Goal: Information Seeking & Learning: Learn about a topic

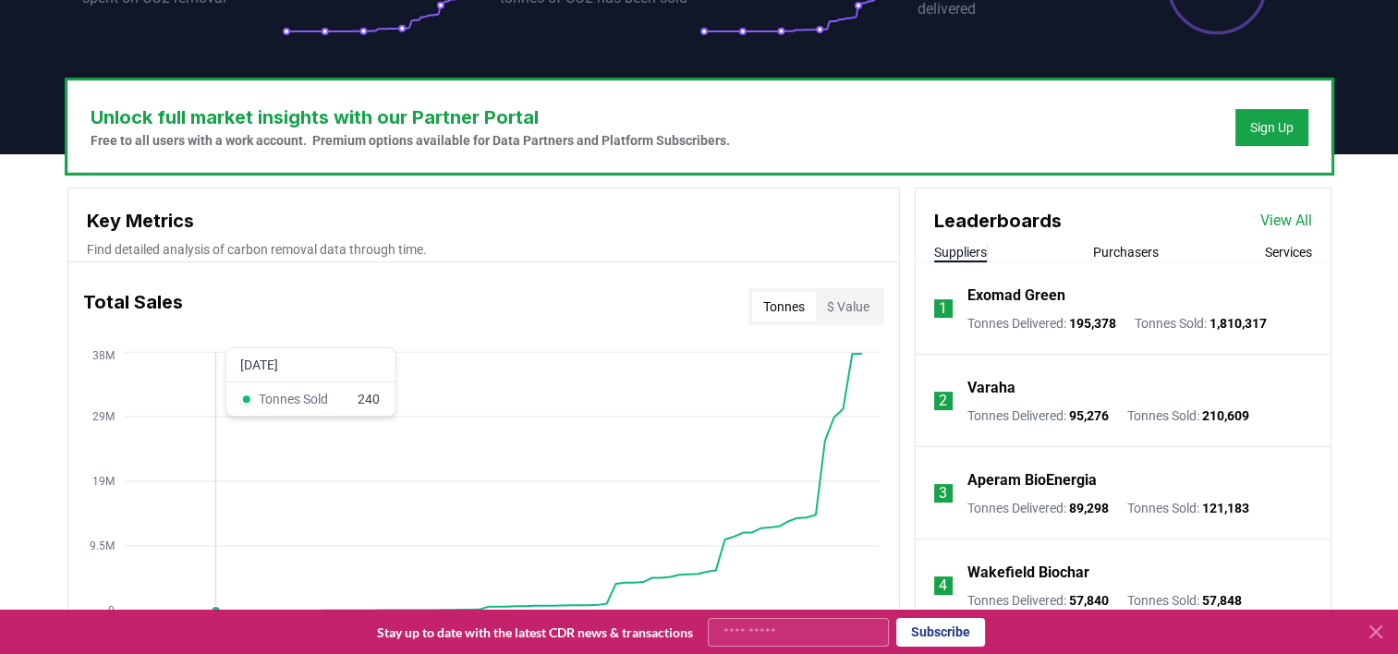
scroll to position [3, 0]
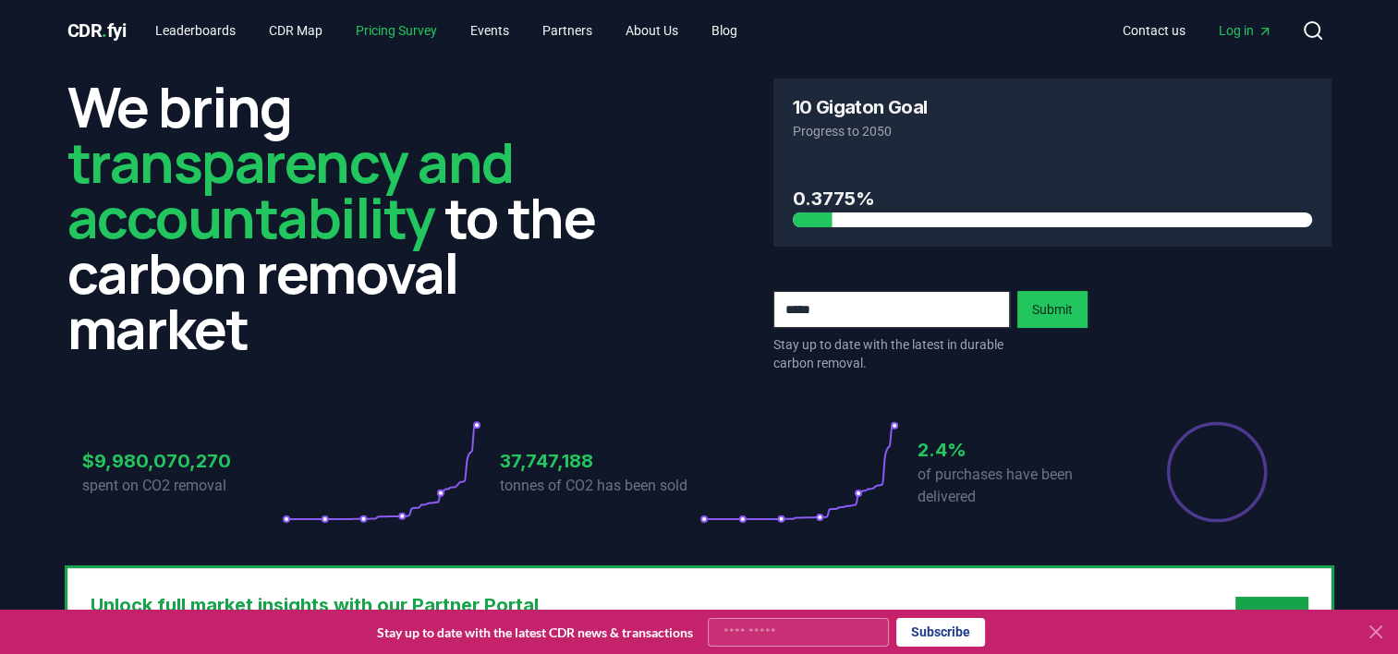
click at [413, 31] on link "Pricing Survey" at bounding box center [396, 30] width 111 height 33
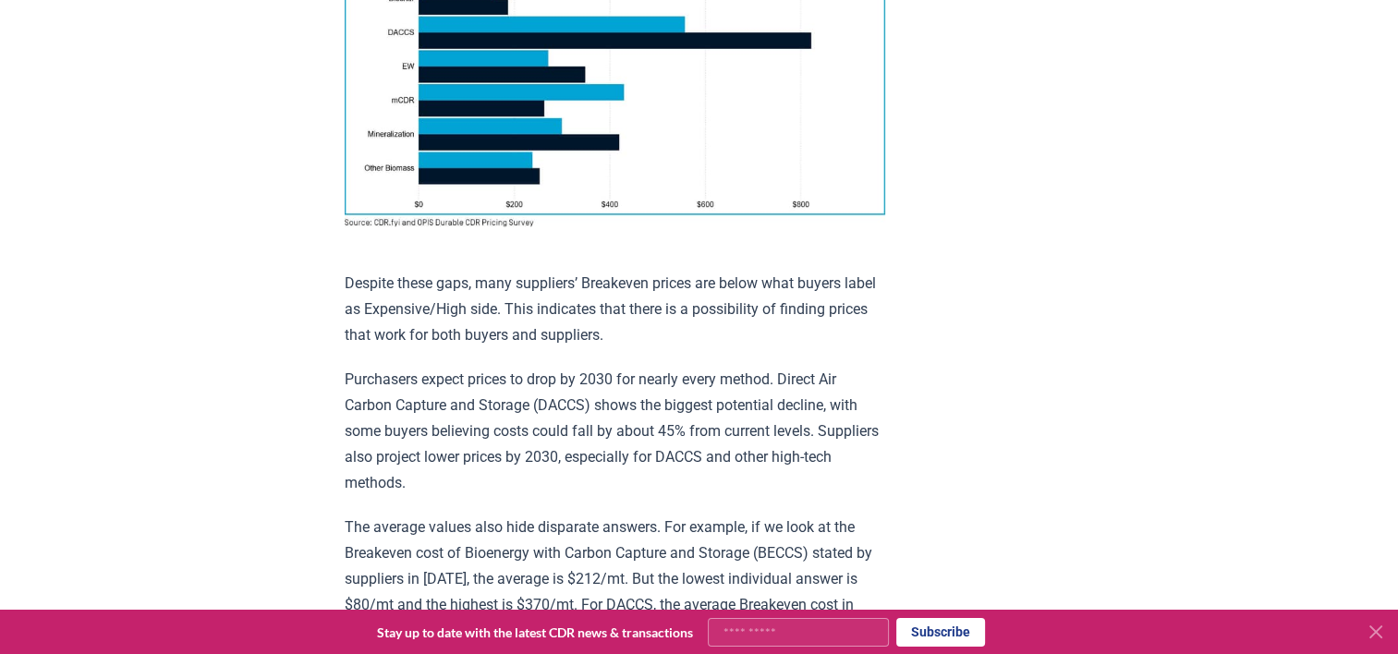
scroll to position [1147, 0]
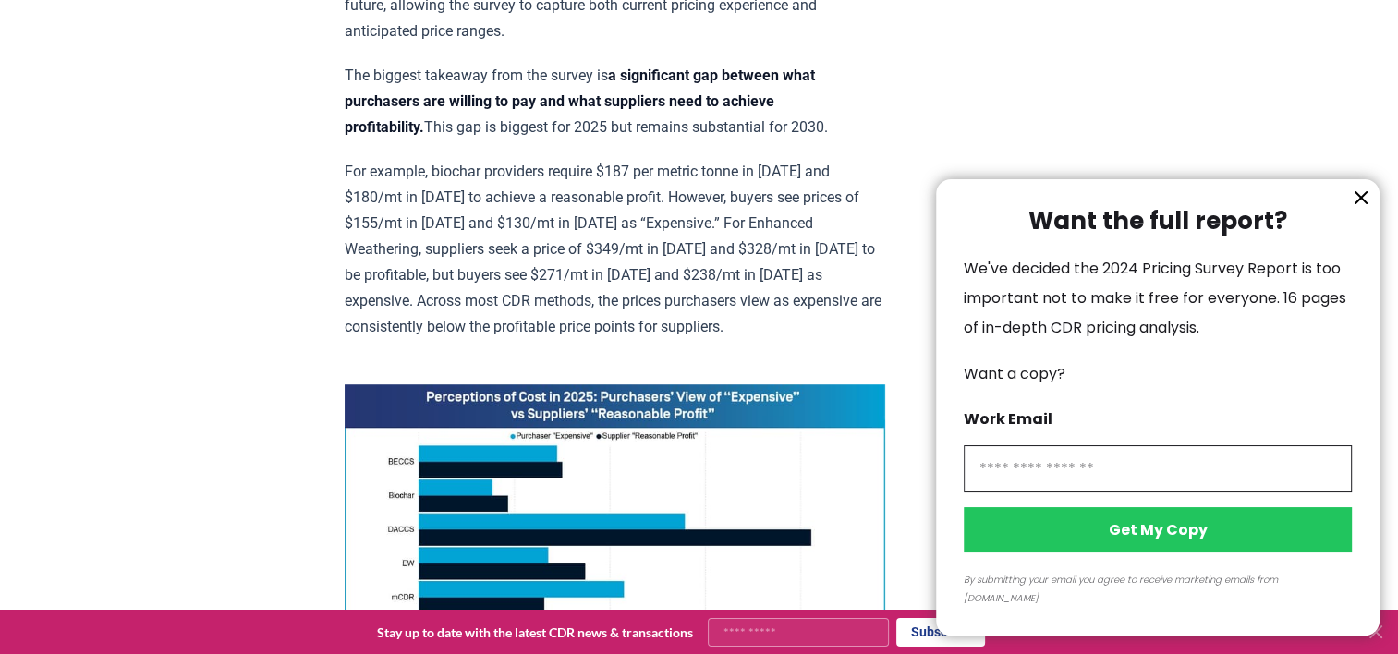
drag, startPoint x: 1361, startPoint y: 226, endPoint x: 1389, endPoint y: 220, distance: 28.5
click at [1389, 220] on div at bounding box center [699, 327] width 1398 height 654
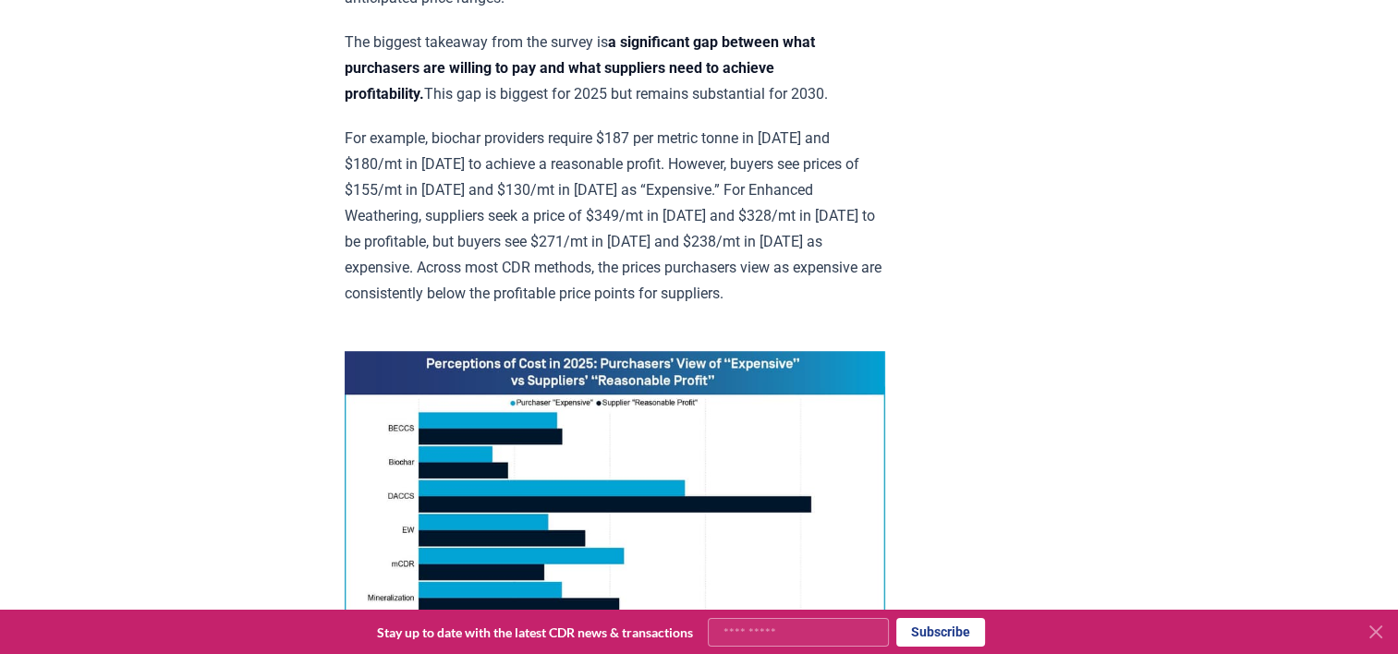
scroll to position [1184, 0]
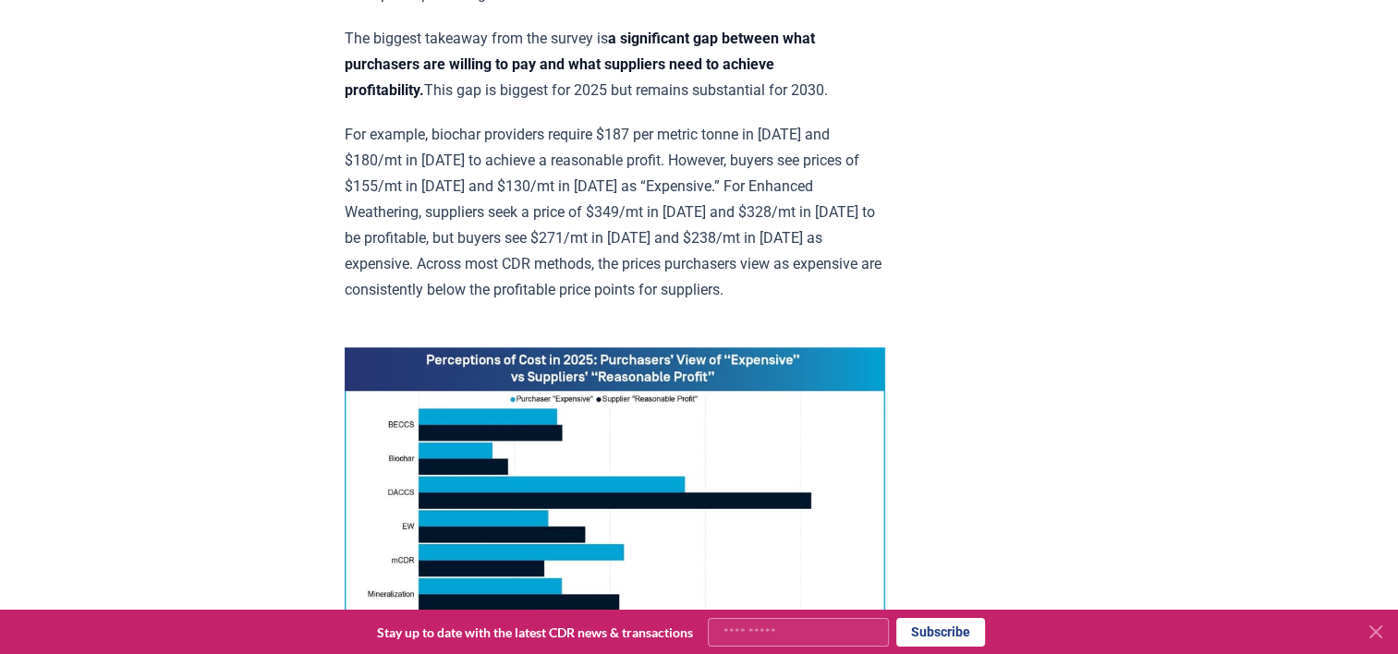
drag, startPoint x: 703, startPoint y: 307, endPoint x: 974, endPoint y: 209, distance: 287.9
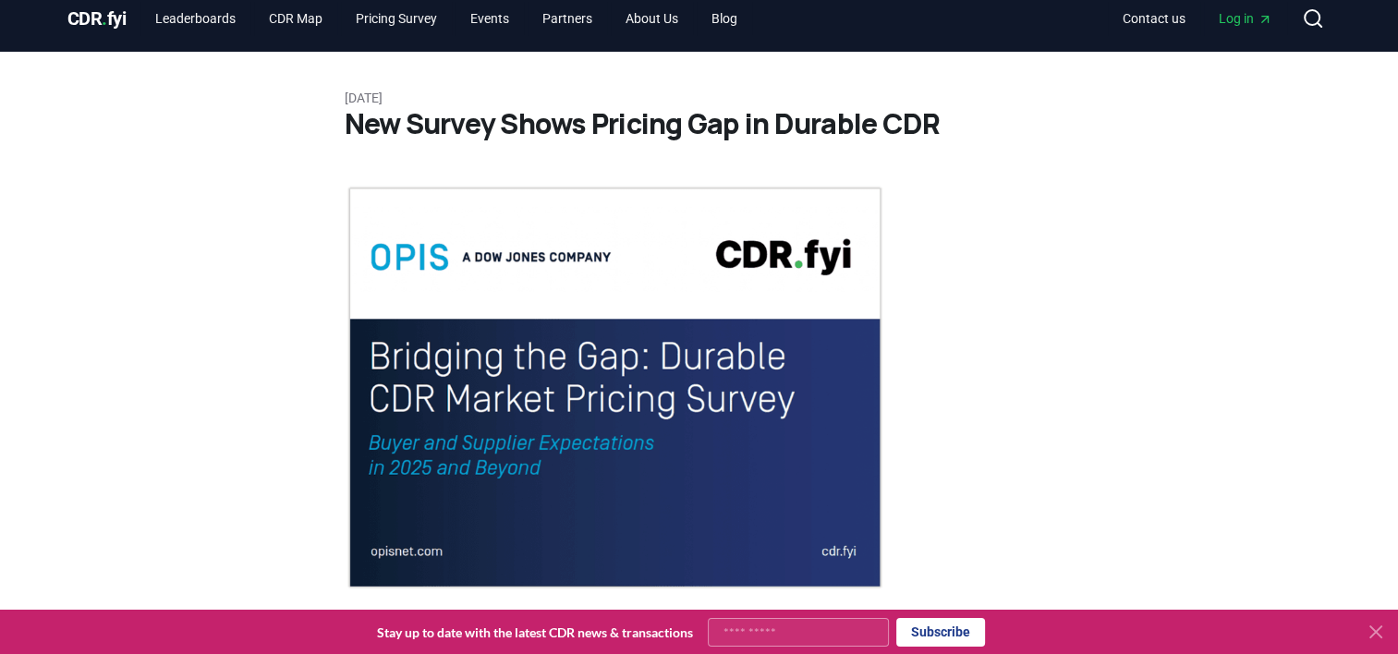
scroll to position [0, 0]
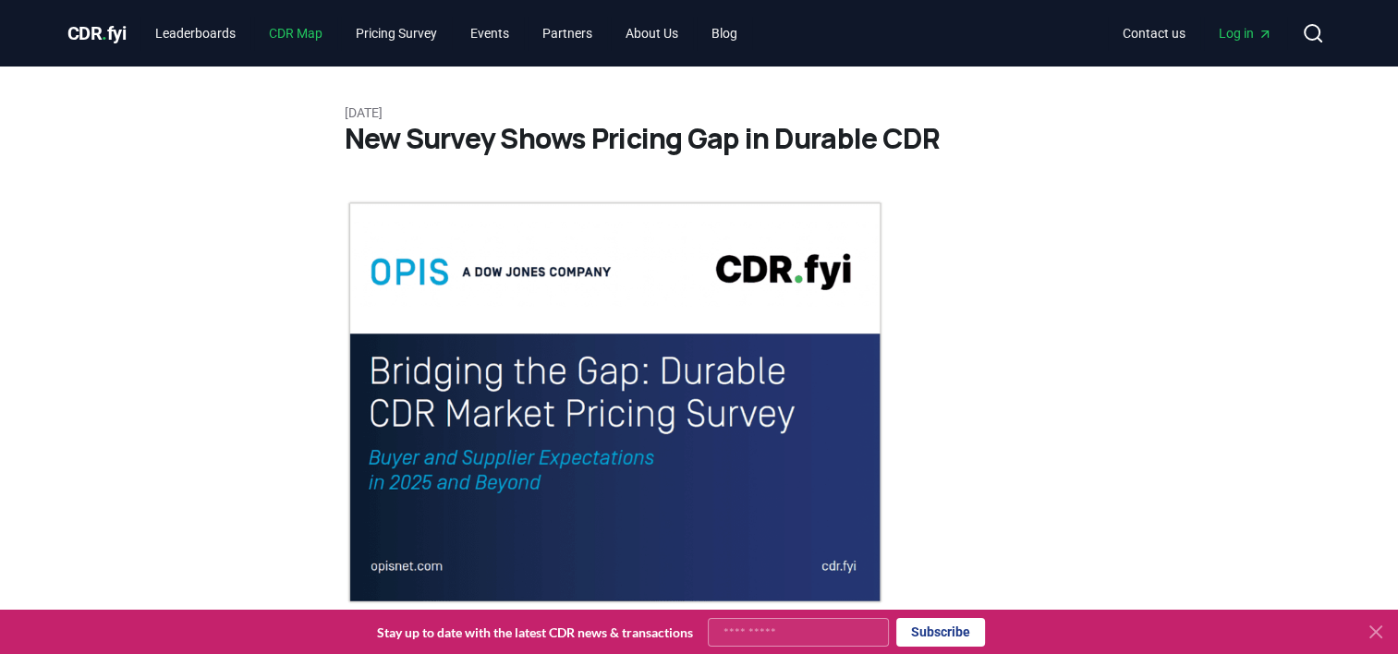
click at [312, 30] on link "CDR Map" at bounding box center [295, 33] width 83 height 33
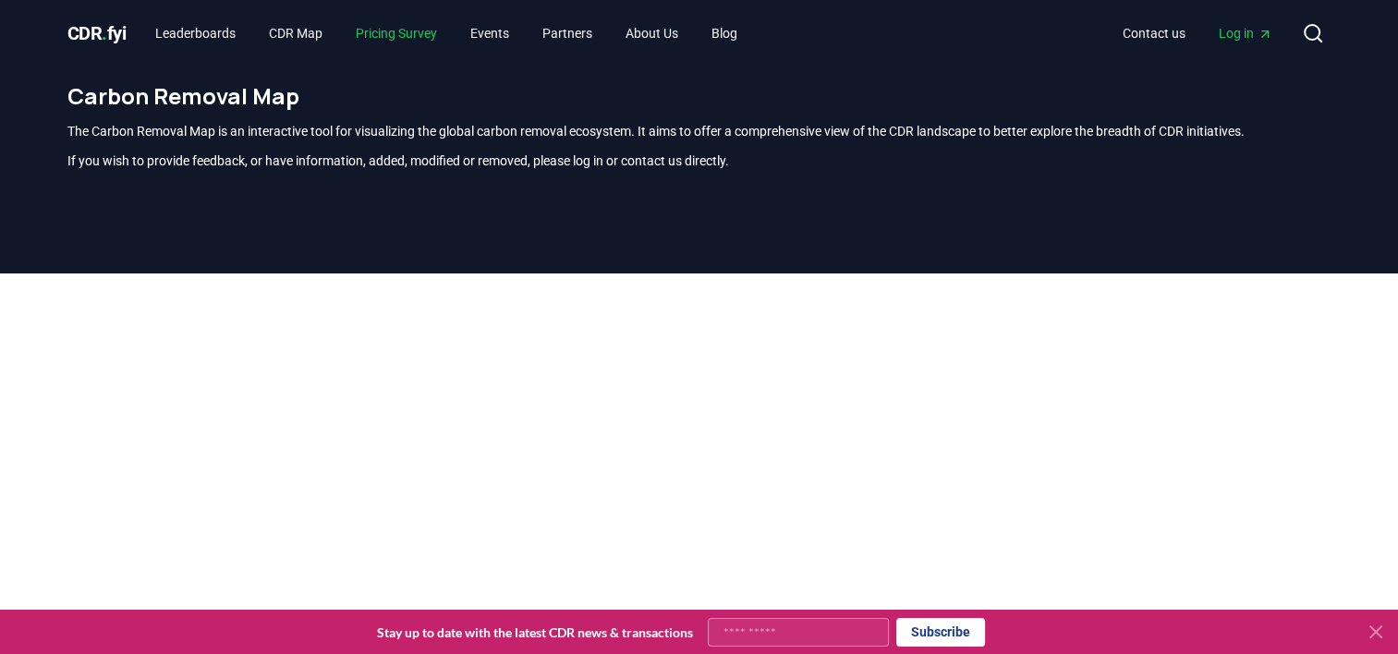
click at [395, 30] on link "Pricing Survey" at bounding box center [396, 33] width 111 height 33
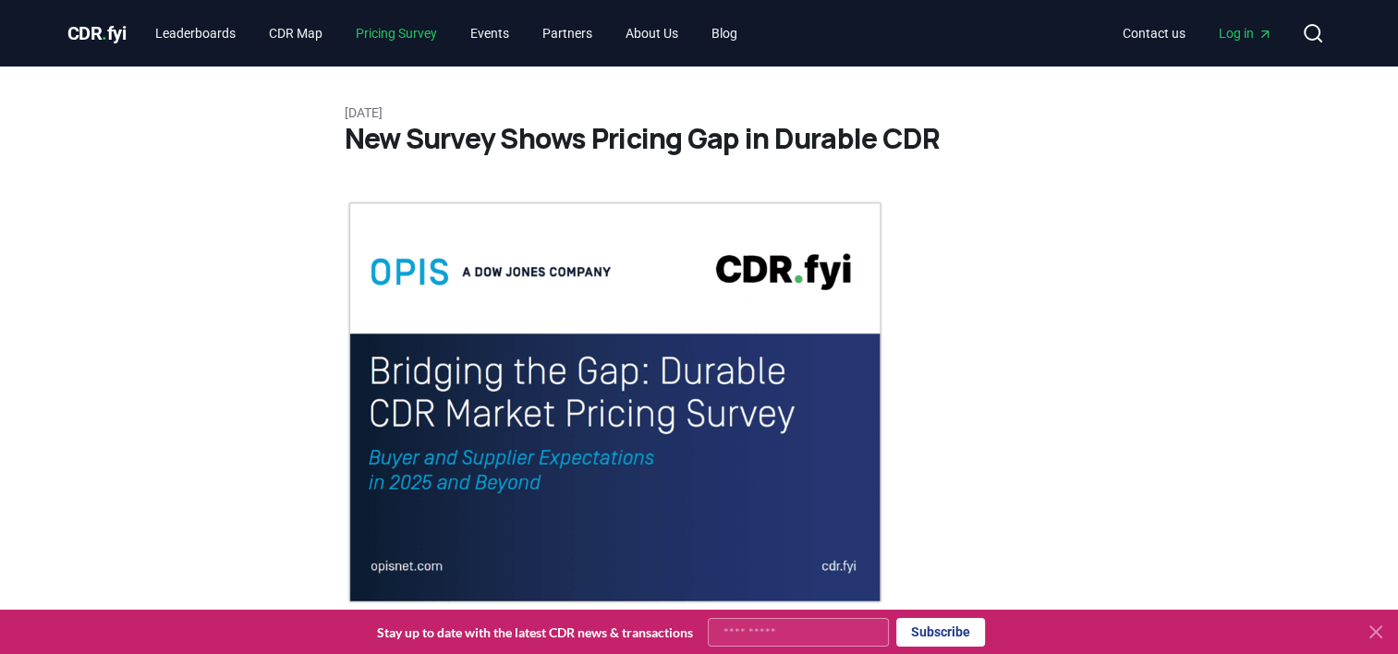
click at [395, 30] on link "Pricing Survey" at bounding box center [396, 33] width 111 height 33
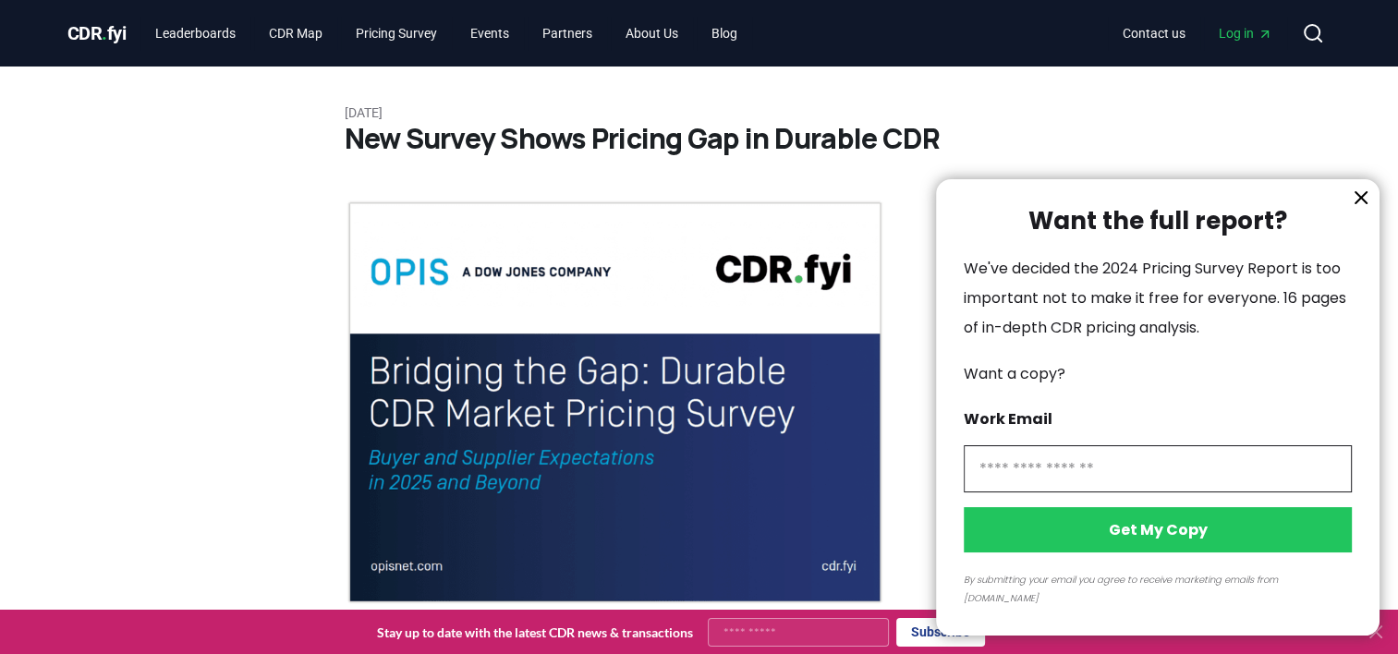
click at [1016, 480] on input "information" at bounding box center [1158, 468] width 388 height 47
type input "**********"
click at [1126, 553] on button "Get My Copy" at bounding box center [1158, 529] width 388 height 45
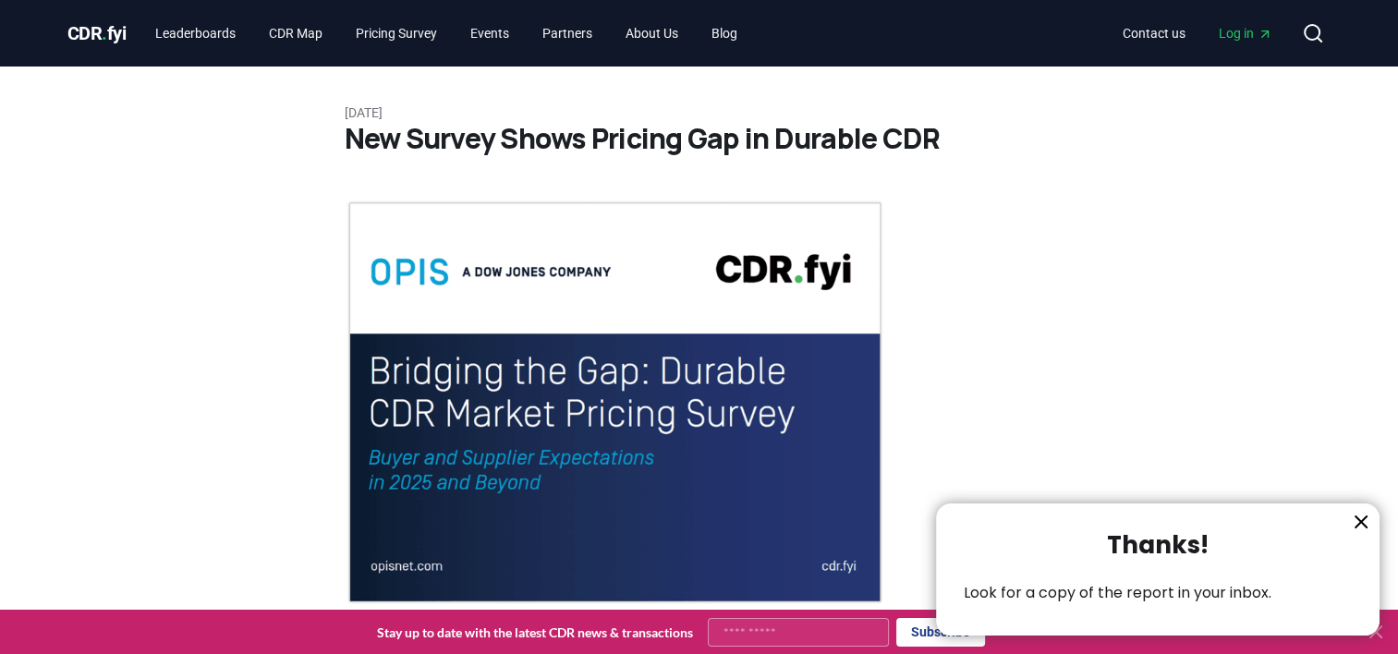
click at [1355, 520] on icon "information" at bounding box center [1361, 522] width 22 height 22
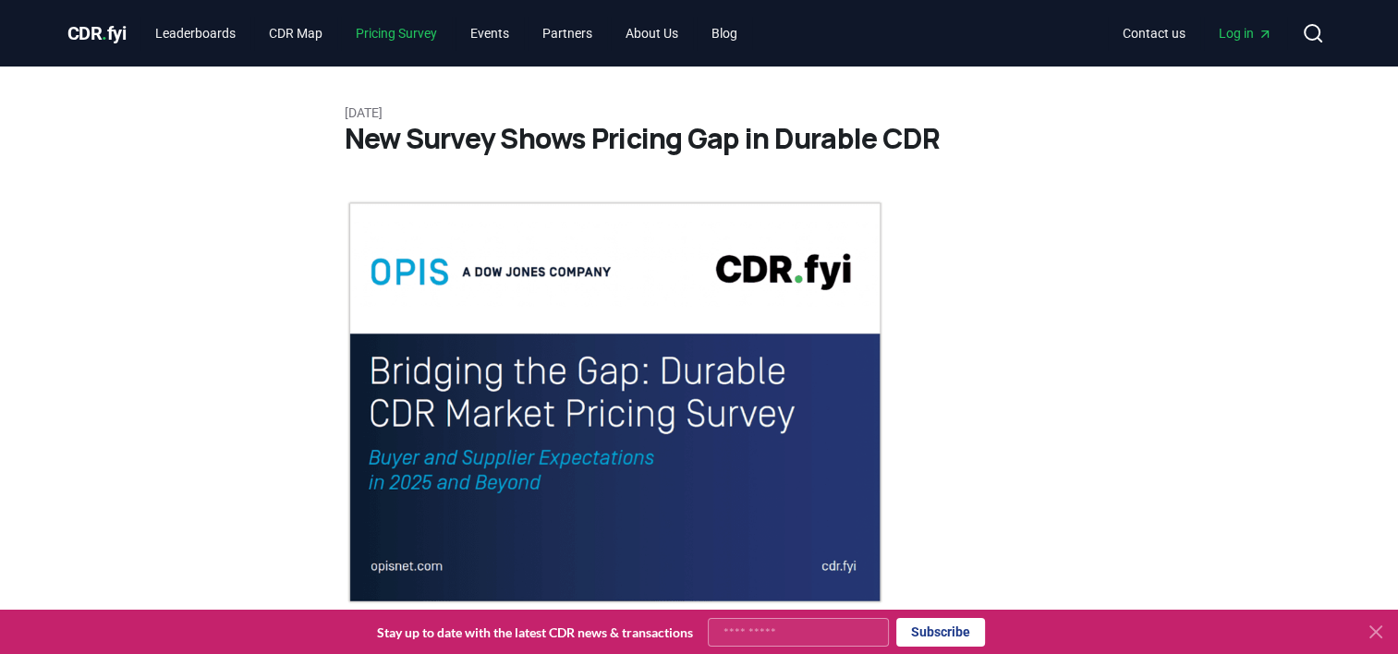
click at [398, 30] on link "Pricing Survey" at bounding box center [396, 33] width 111 height 33
click at [299, 28] on link "CDR Map" at bounding box center [295, 33] width 83 height 33
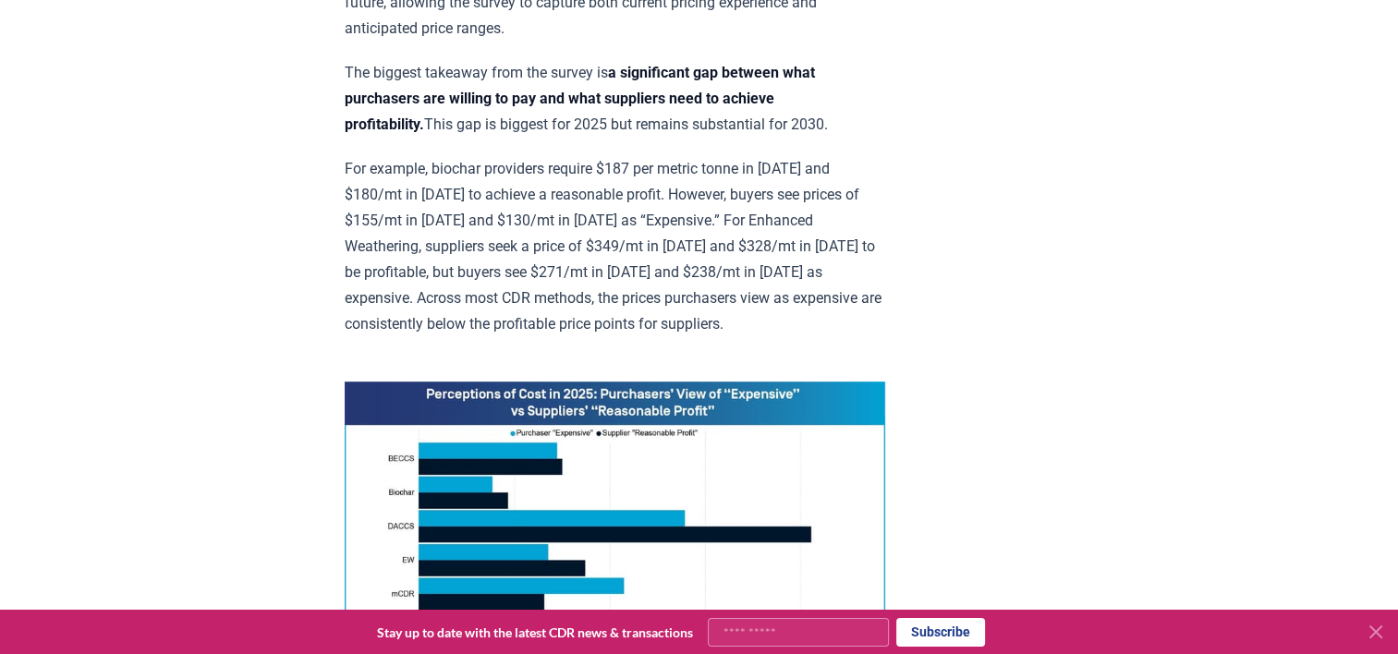
scroll to position [572, 0]
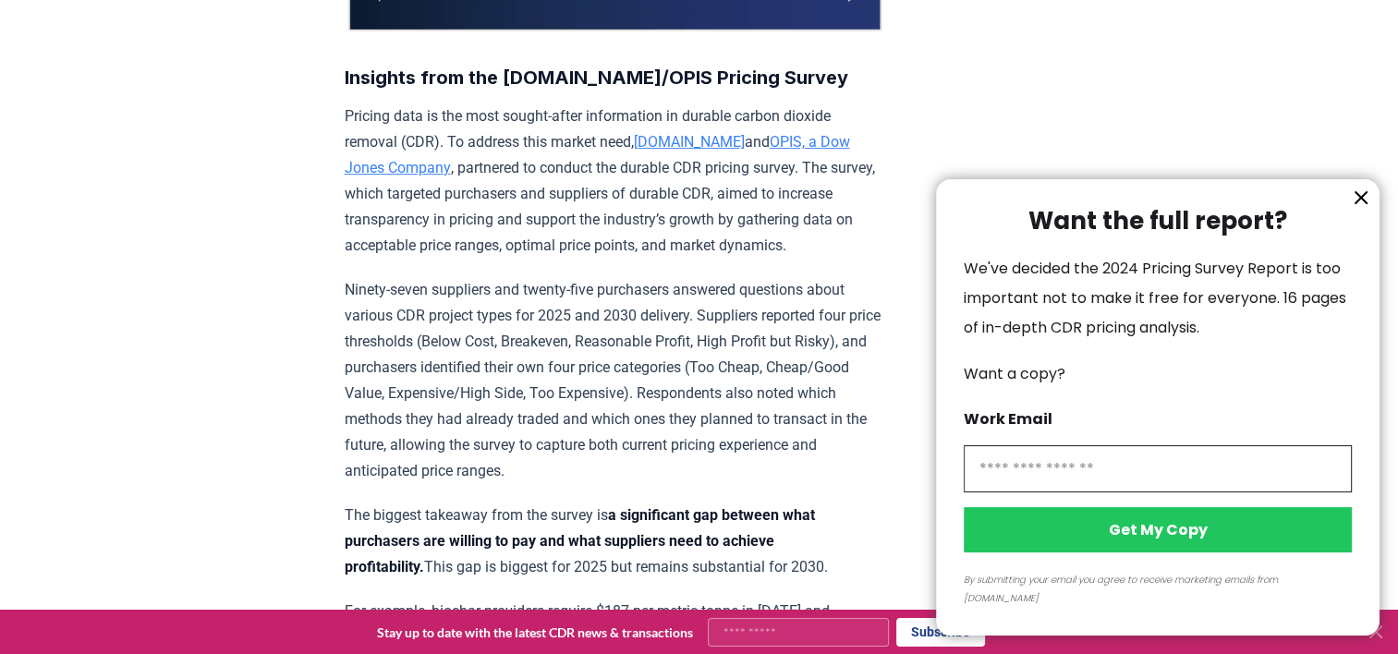
click at [152, 336] on div at bounding box center [699, 327] width 1398 height 654
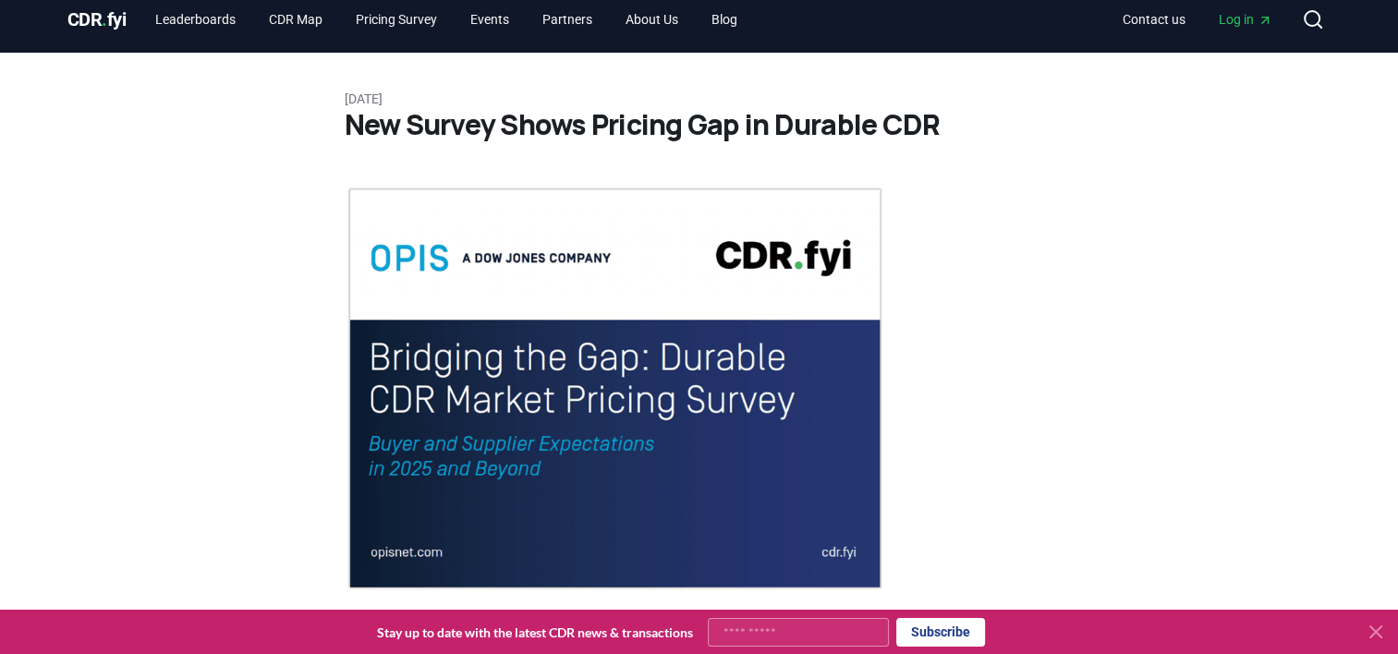
scroll to position [0, 0]
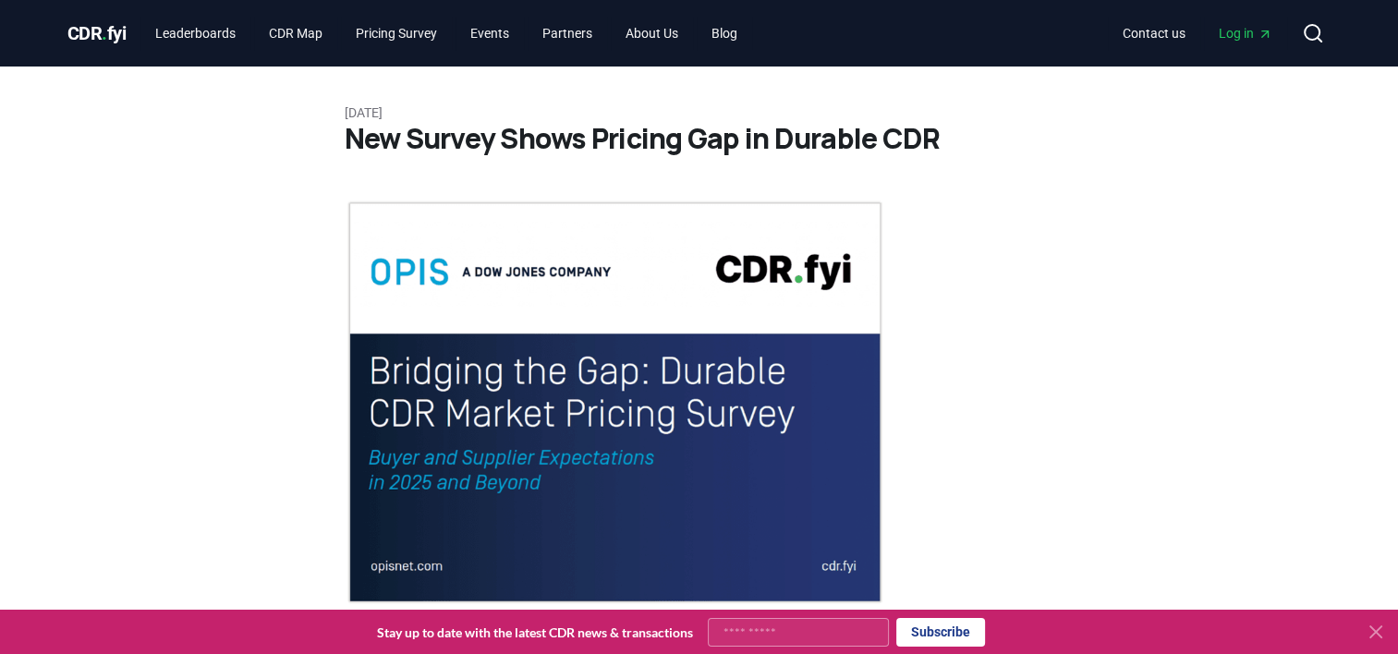
click at [124, 26] on span "CDR . fyi" at bounding box center [96, 33] width 59 height 22
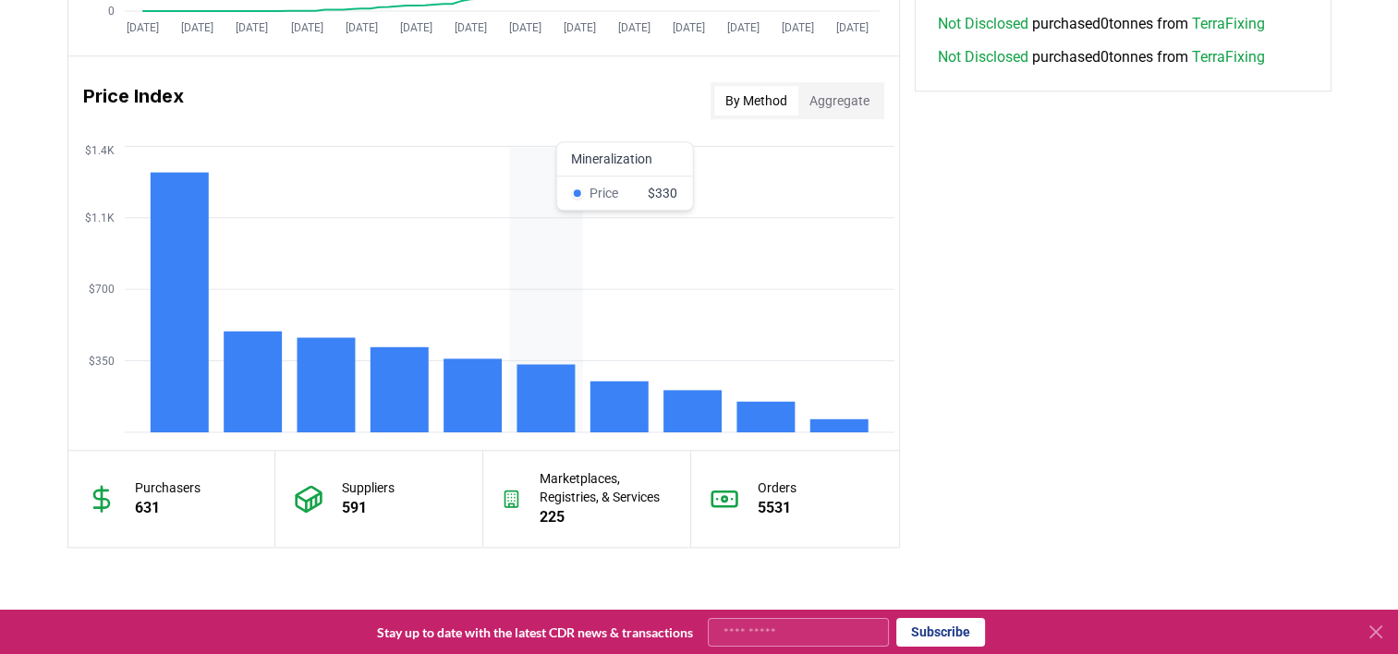
scroll to position [1719, 0]
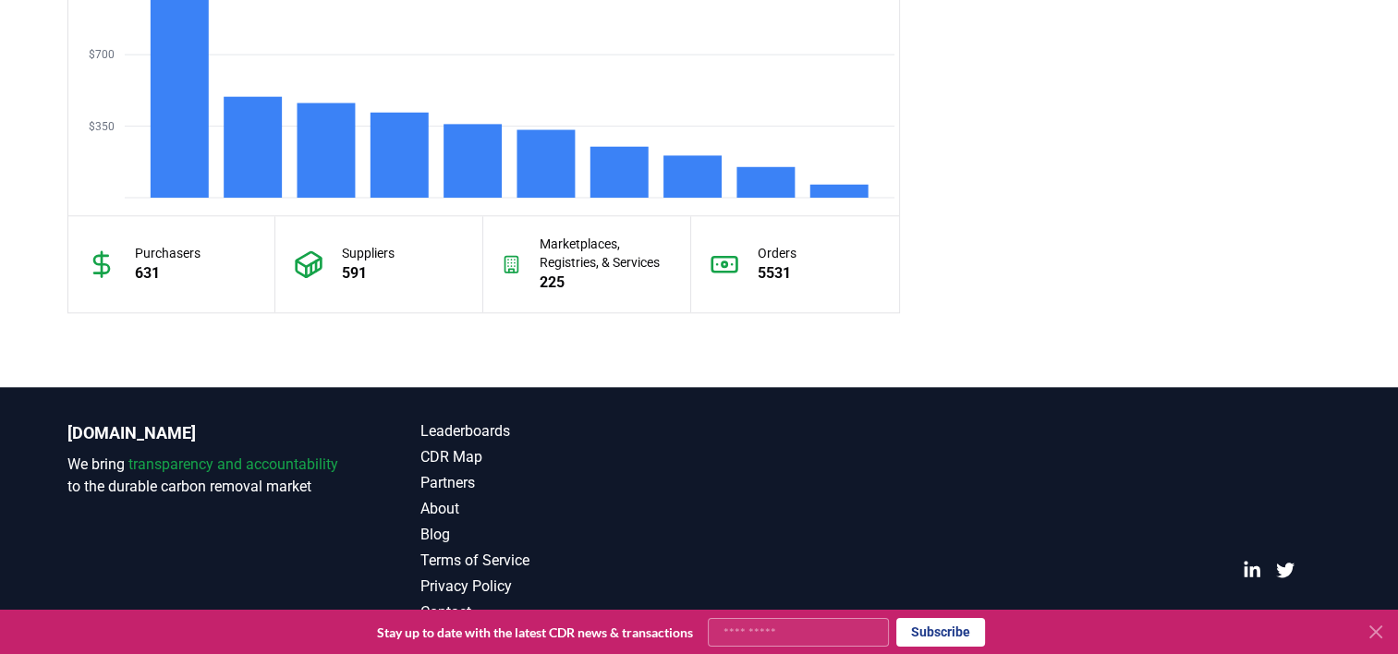
click at [775, 636] on input "Your email" at bounding box center [798, 632] width 181 height 29
type input "**********"
click at [949, 637] on button "Subscribe" at bounding box center [940, 632] width 89 height 29
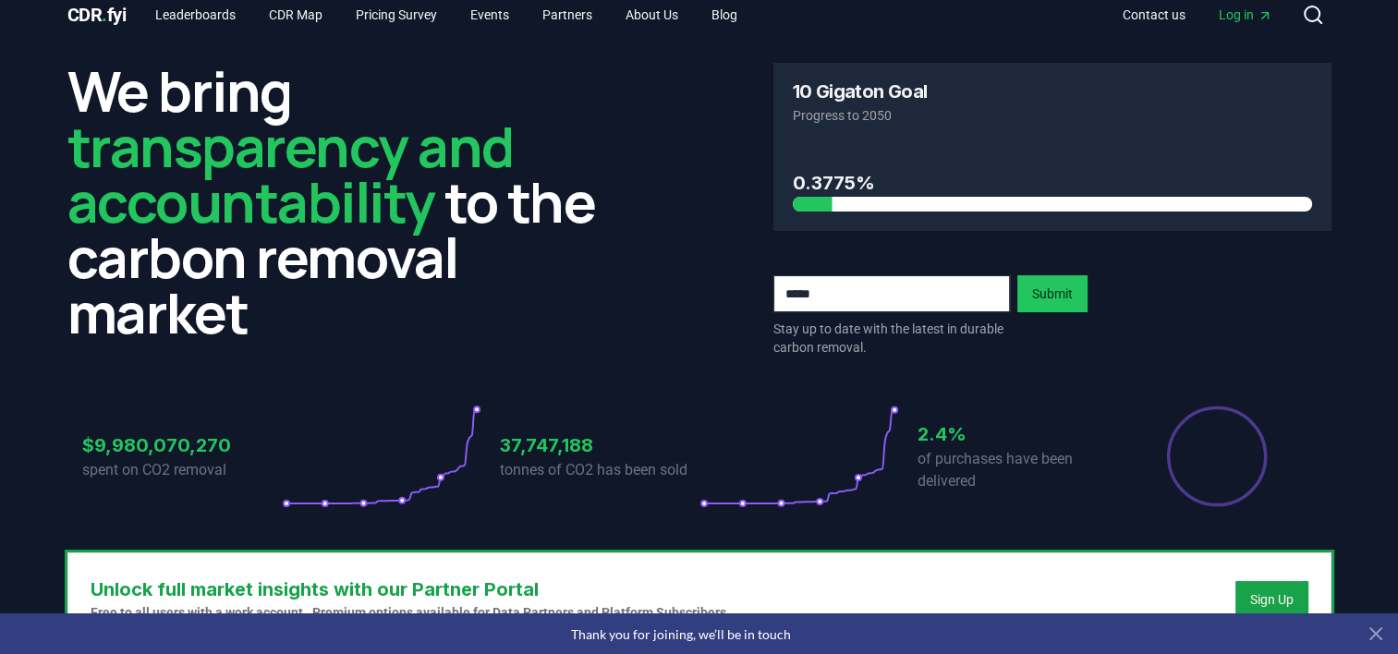
scroll to position [0, 0]
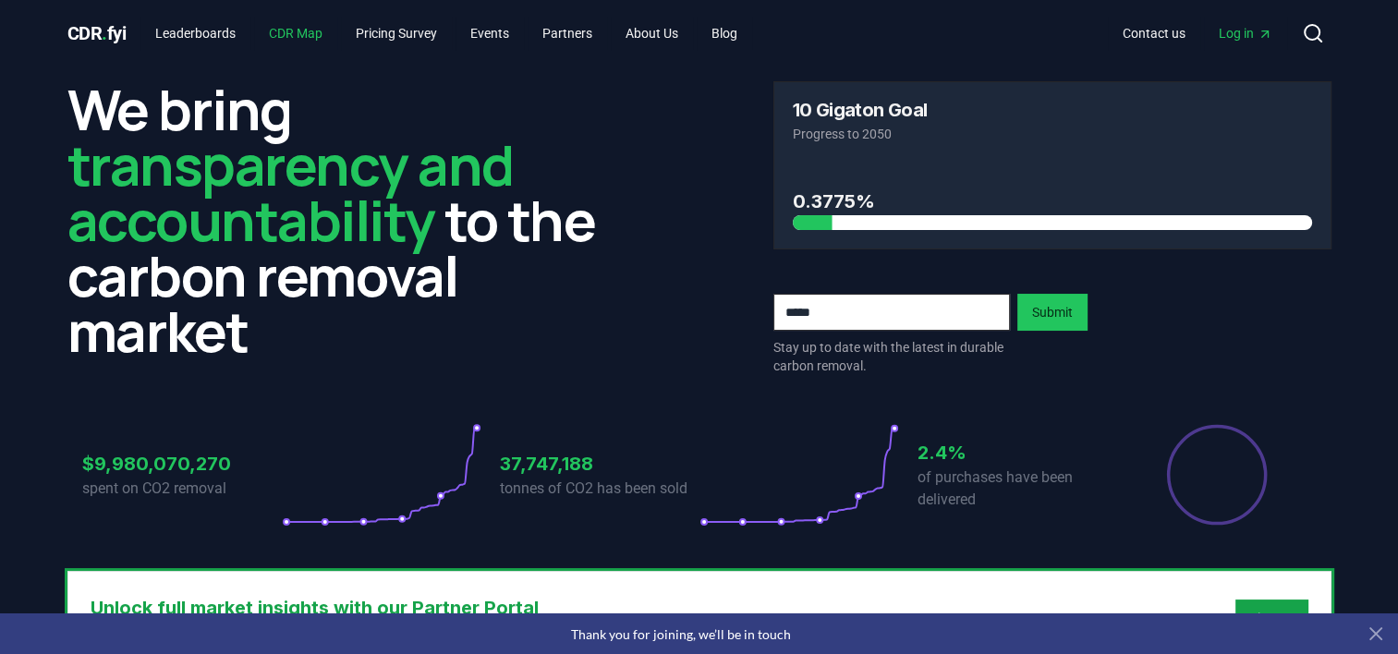
click at [312, 27] on link "CDR Map" at bounding box center [295, 33] width 83 height 33
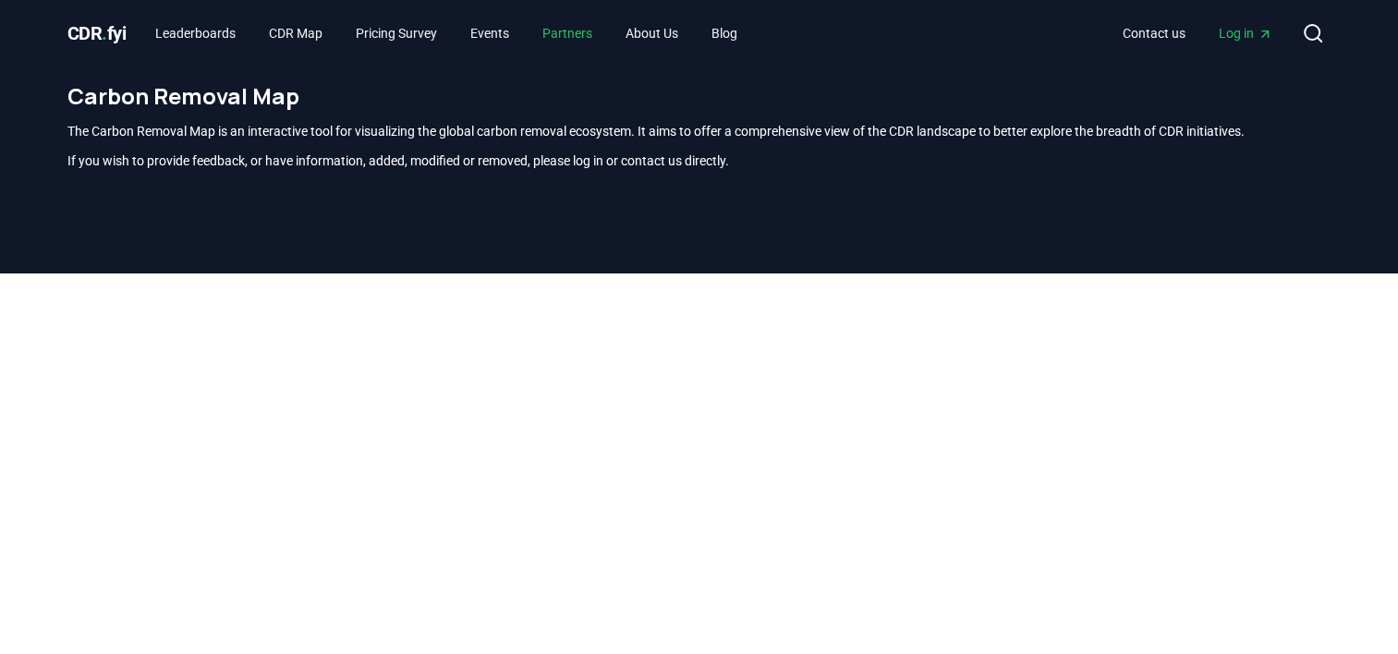
click at [574, 43] on link "Partners" at bounding box center [567, 33] width 79 height 33
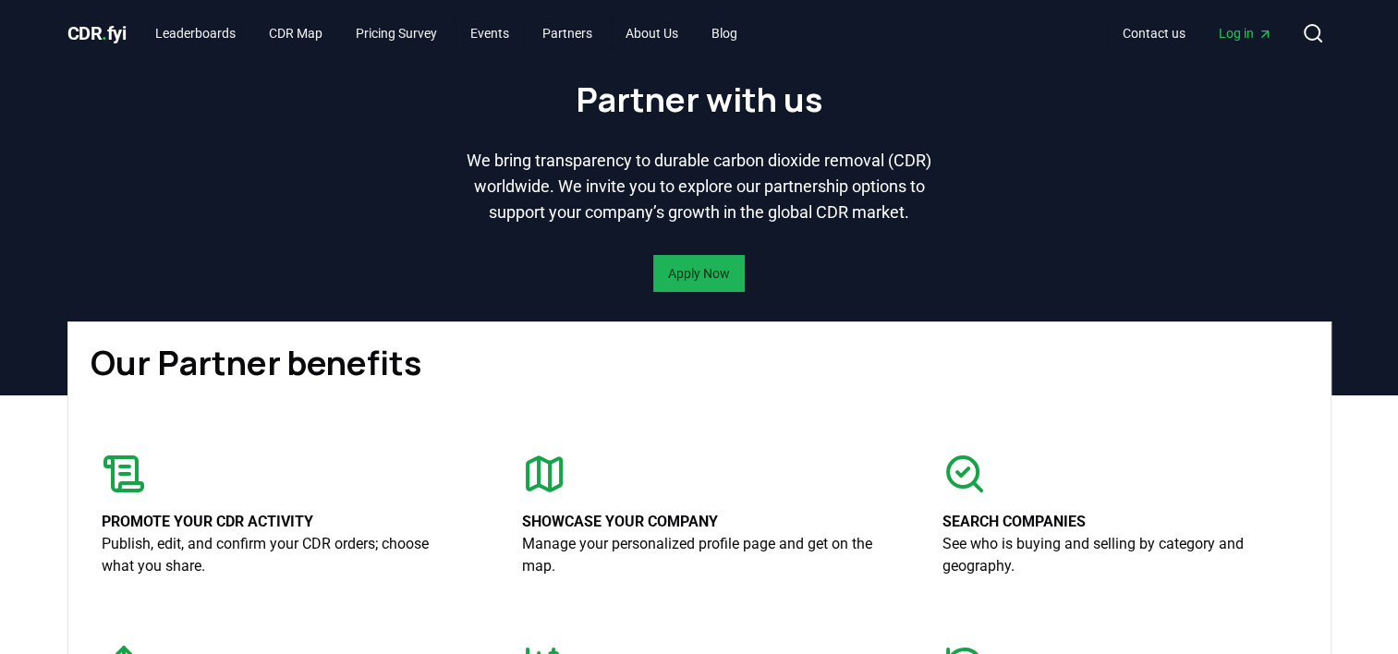
click at [707, 283] on link "Apply Now" at bounding box center [699, 273] width 62 height 18
click at [116, 30] on span "CDR . fyi" at bounding box center [96, 33] width 59 height 22
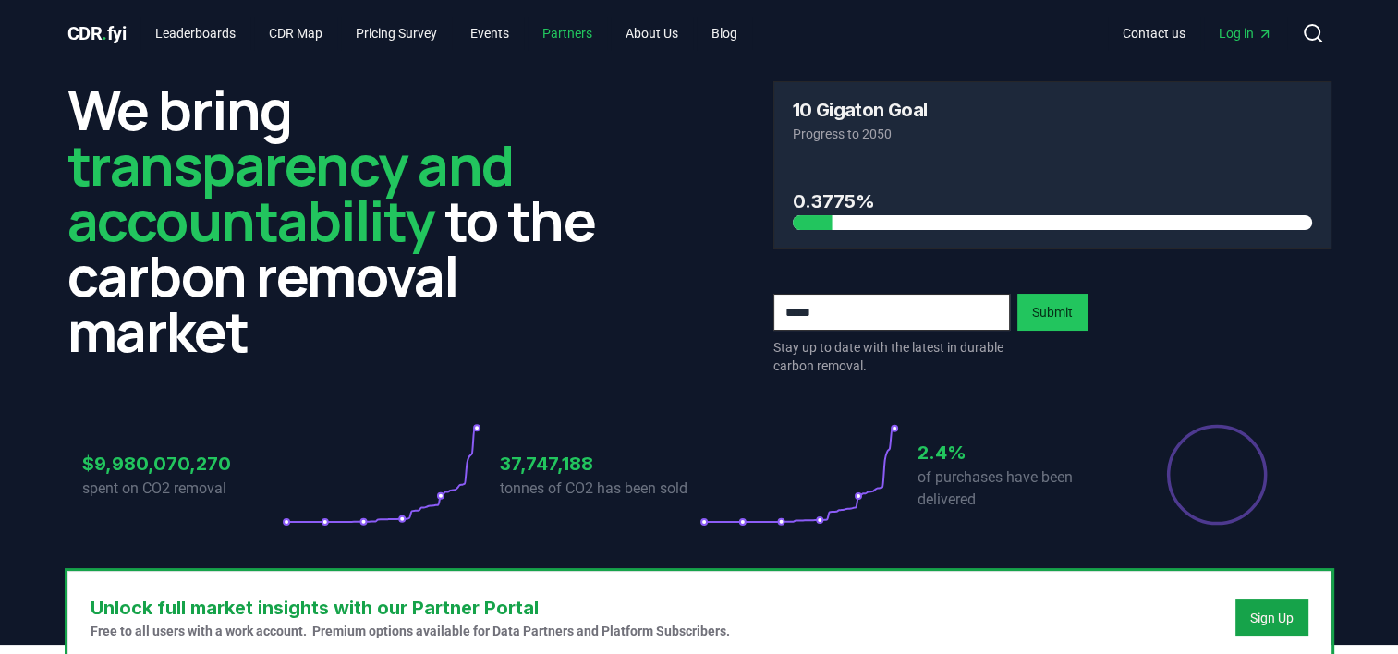
click at [577, 30] on link "Partners" at bounding box center [567, 33] width 79 height 33
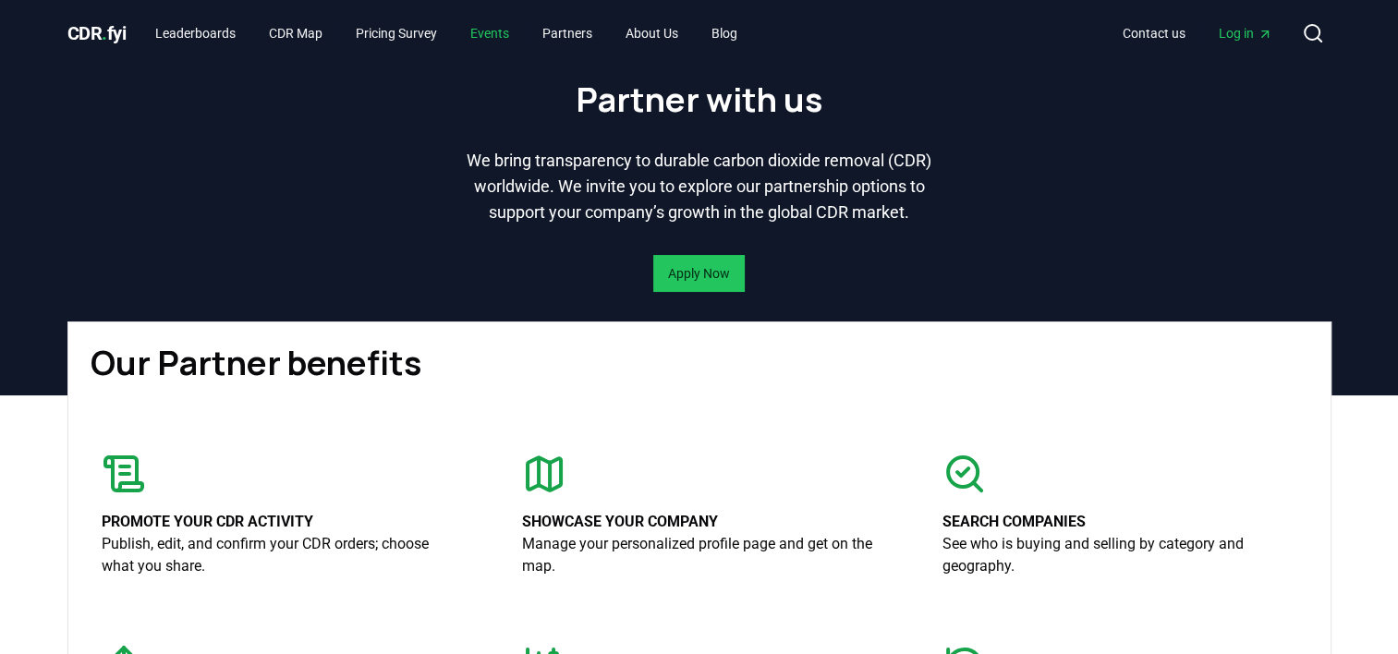
click at [512, 30] on link "Events" at bounding box center [490, 33] width 68 height 33
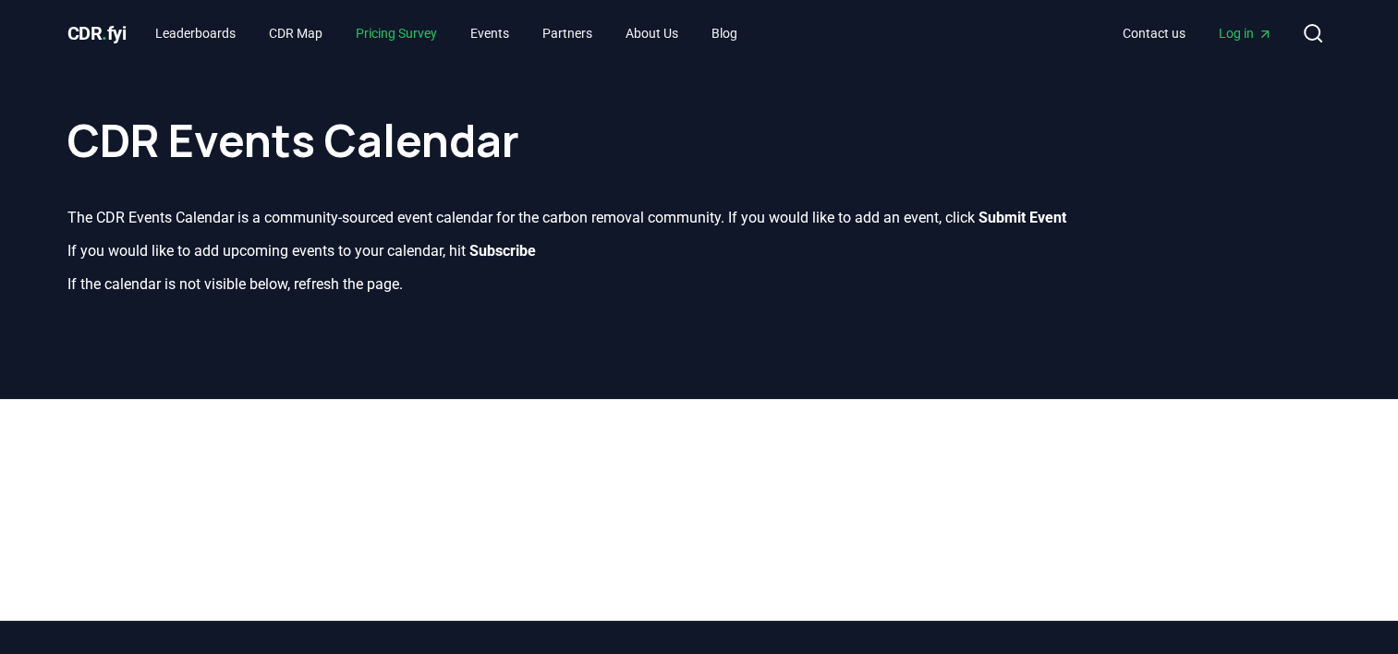
click at [432, 38] on link "Pricing Survey" at bounding box center [396, 33] width 111 height 33
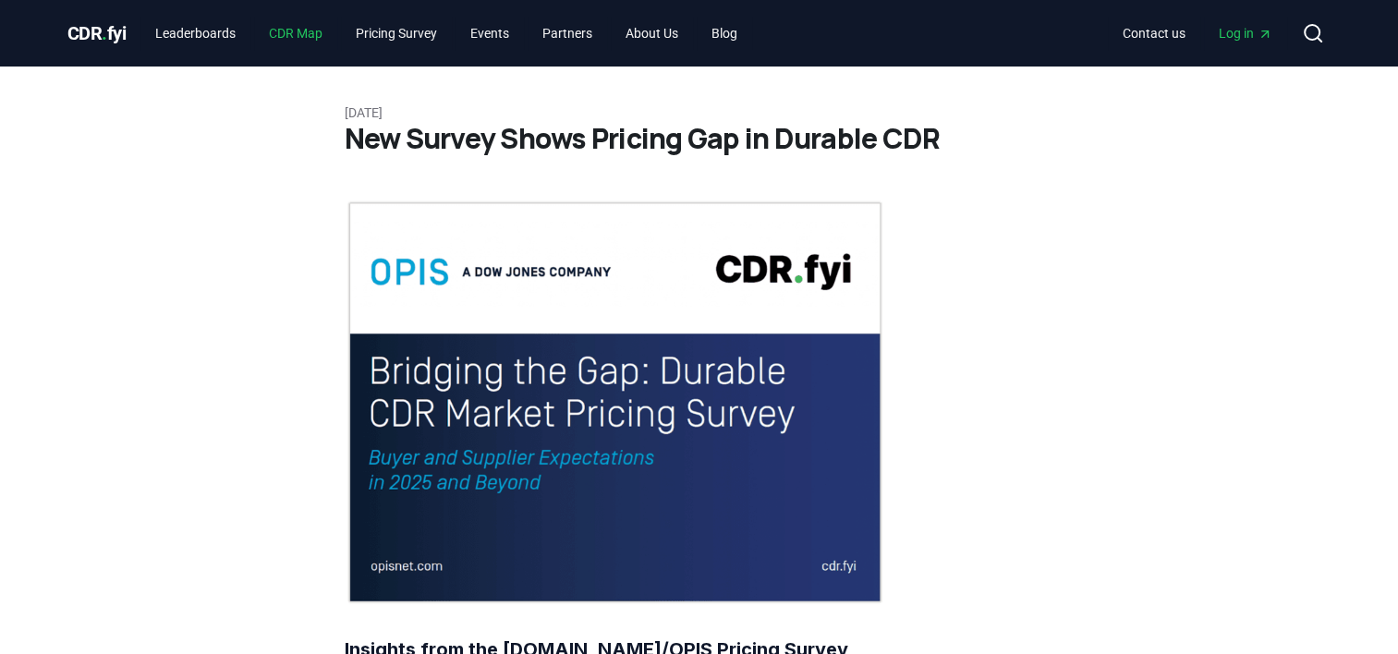
click at [292, 39] on link "CDR Map" at bounding box center [295, 33] width 83 height 33
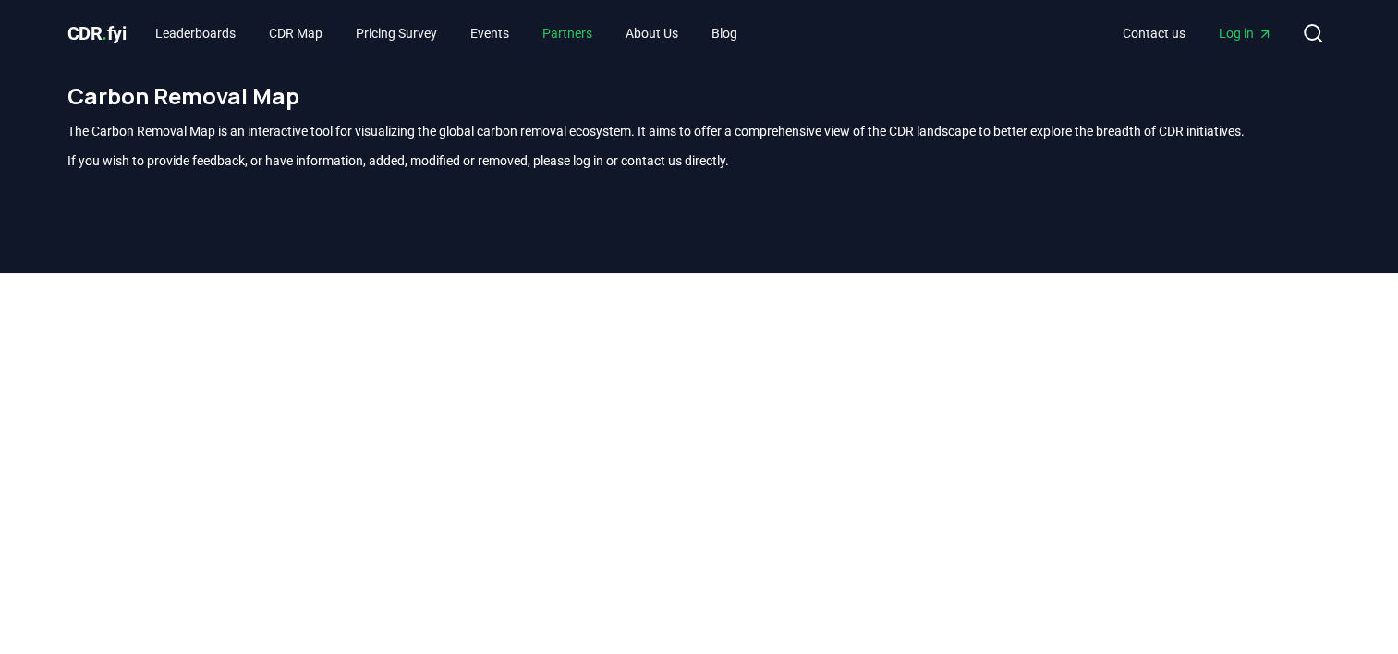
click at [574, 32] on link "Partners" at bounding box center [567, 33] width 79 height 33
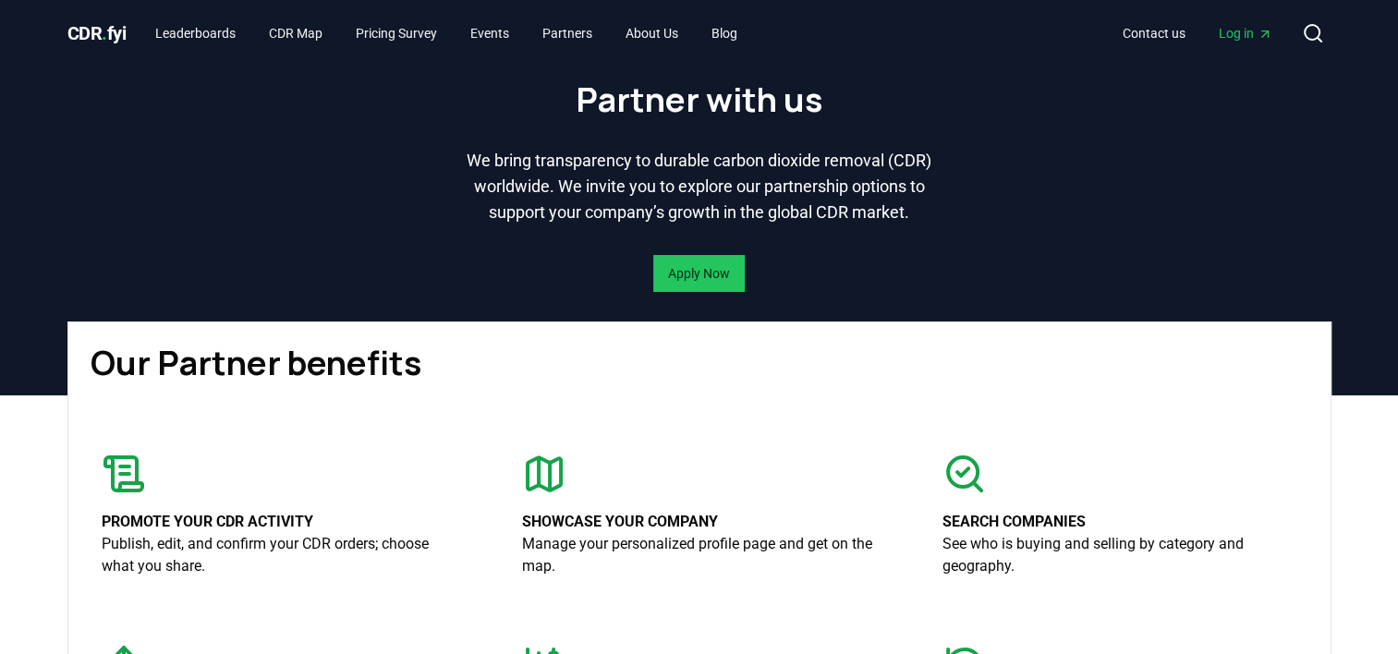
click at [421, 127] on div "Partner with us We bring transparency to durable carbon dioxide removal (CDR) w…" at bounding box center [700, 194] width 1294 height 255
click at [389, 24] on link "Pricing Survey" at bounding box center [396, 33] width 111 height 33
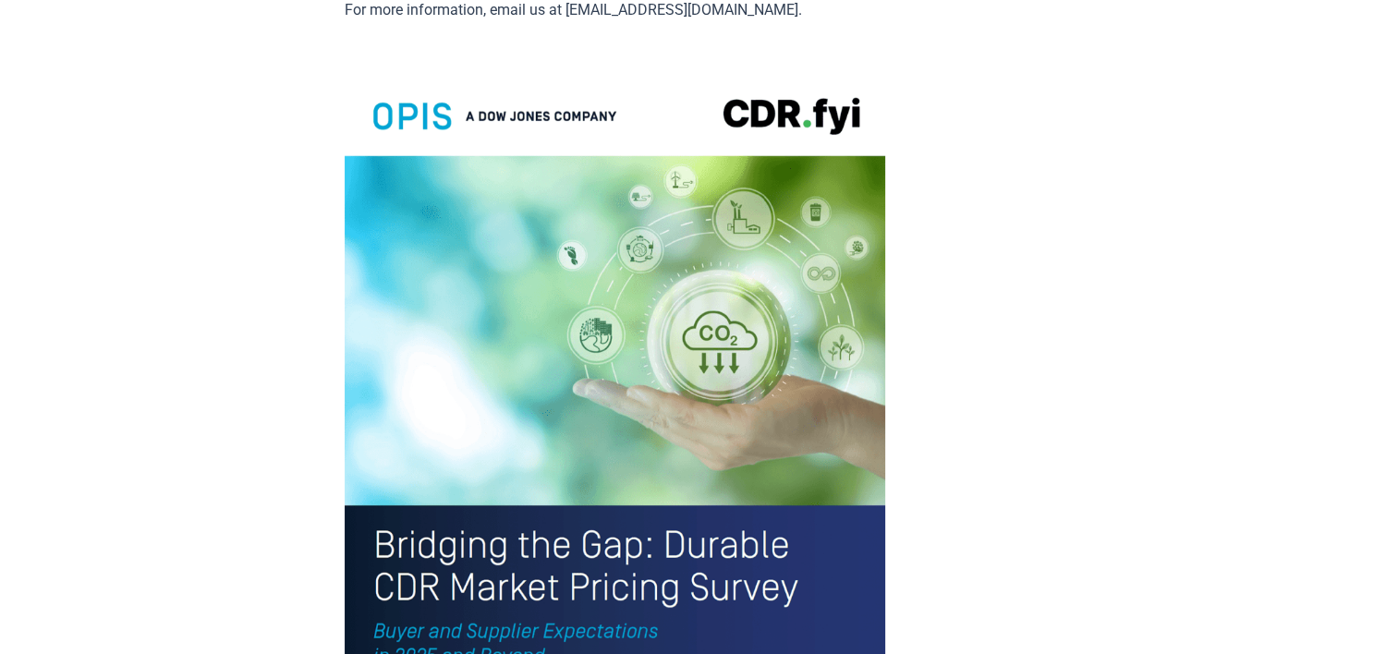
scroll to position [4005, 0]
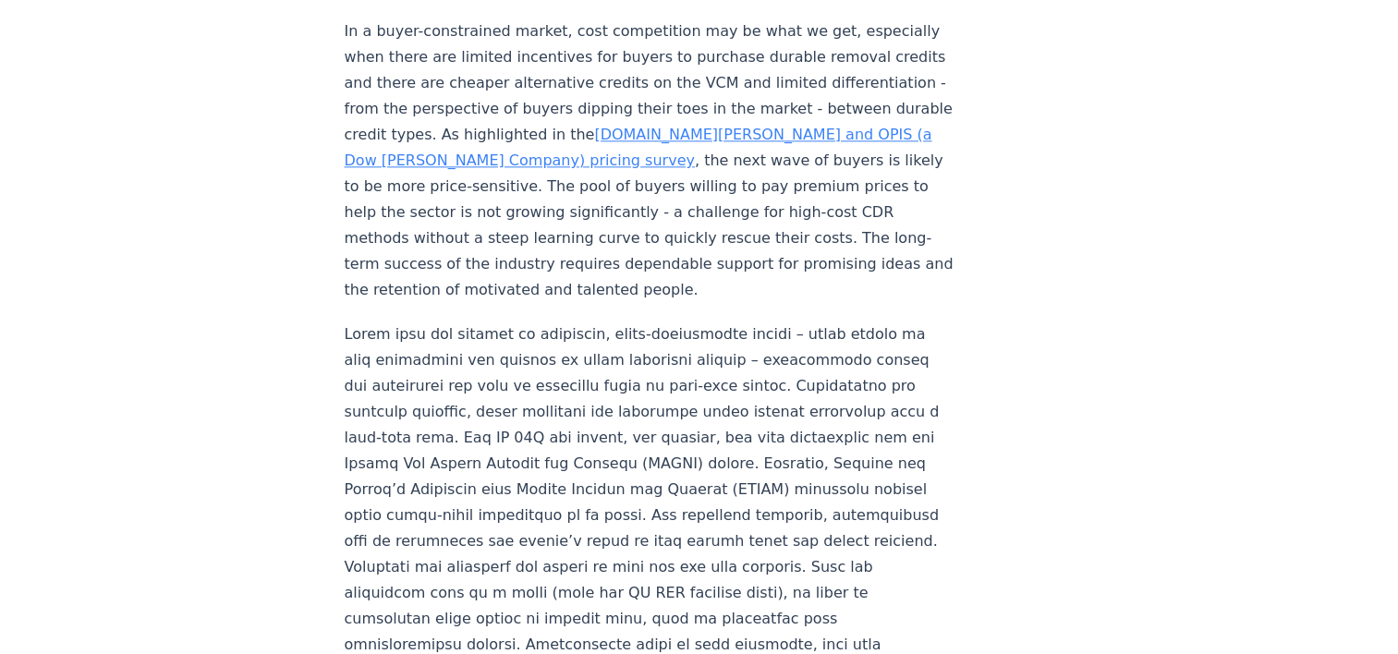
scroll to position [1568, 0]
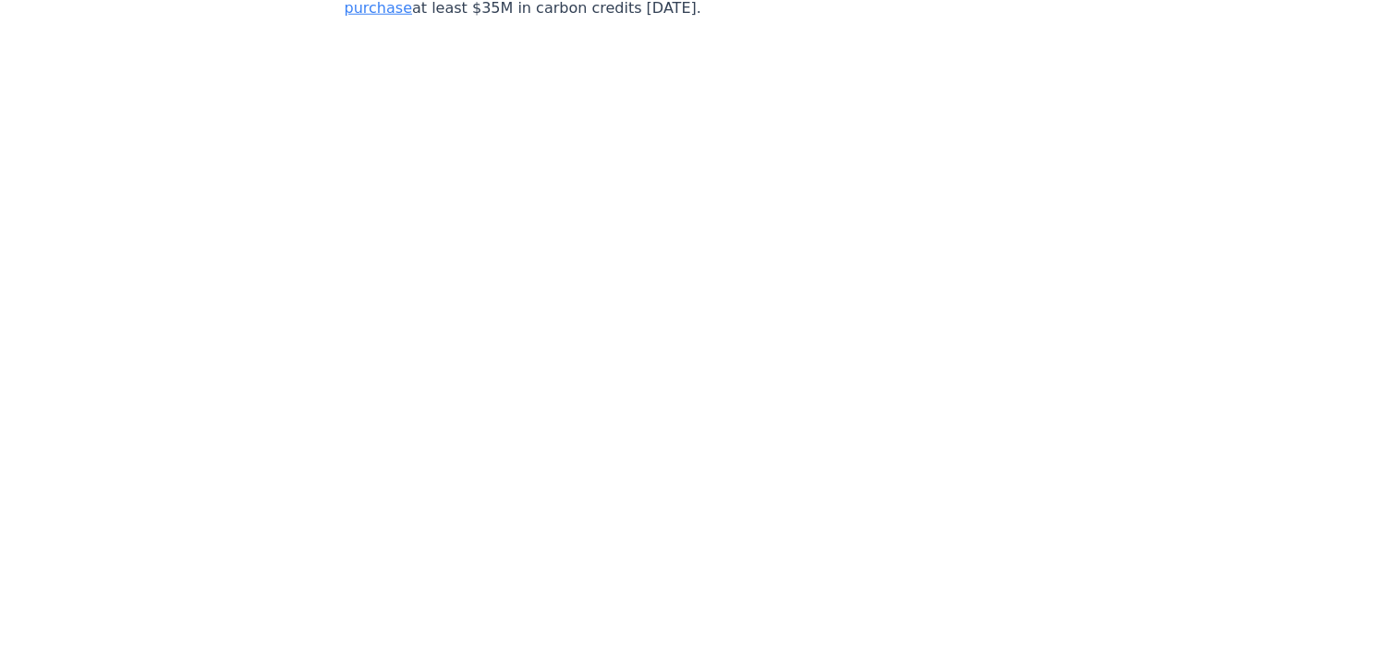
scroll to position [5223, 0]
drag, startPoint x: 347, startPoint y: 242, endPoint x: 314, endPoint y: 382, distance: 143.4
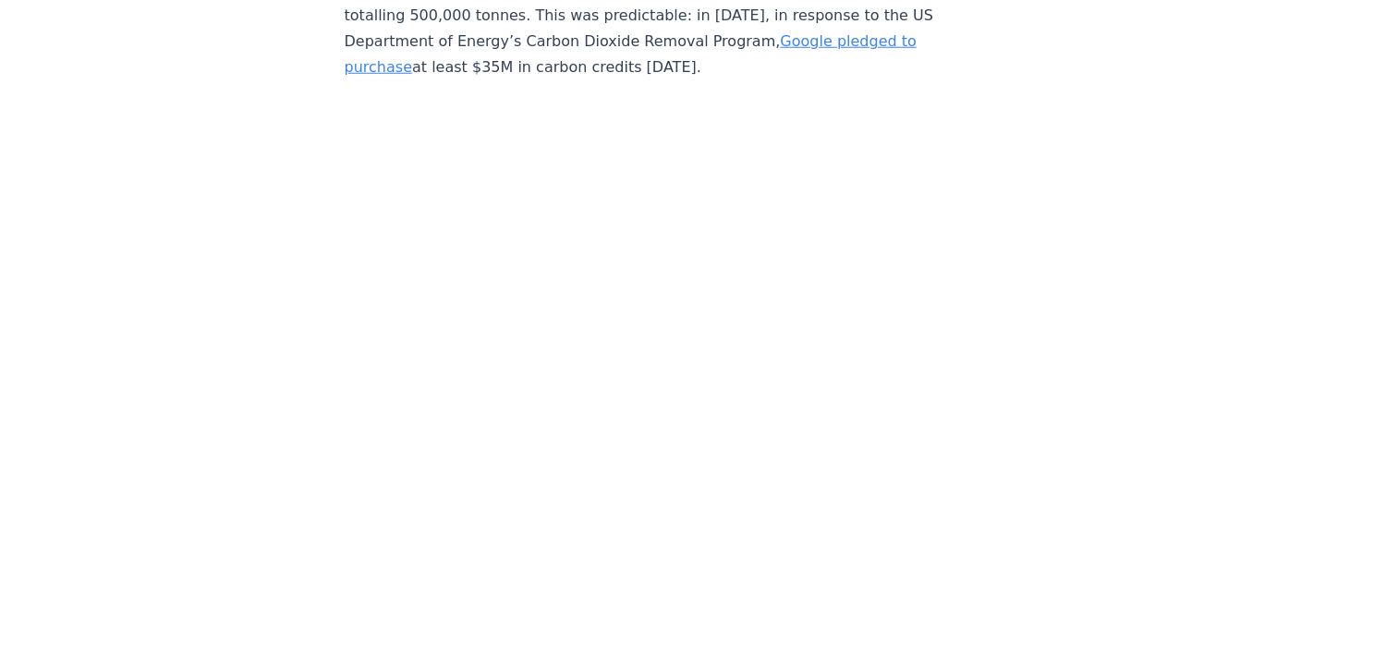
scroll to position [5186, 0]
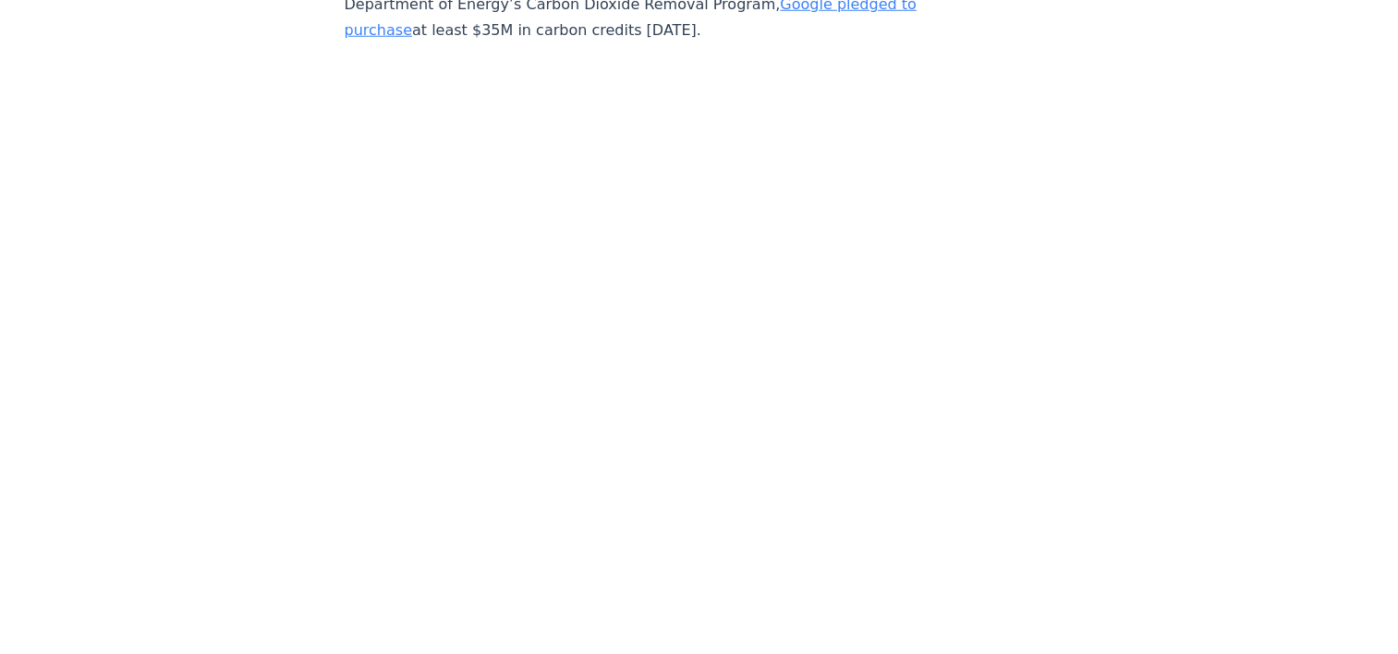
drag, startPoint x: 547, startPoint y: 186, endPoint x: 894, endPoint y: 411, distance: 414.2
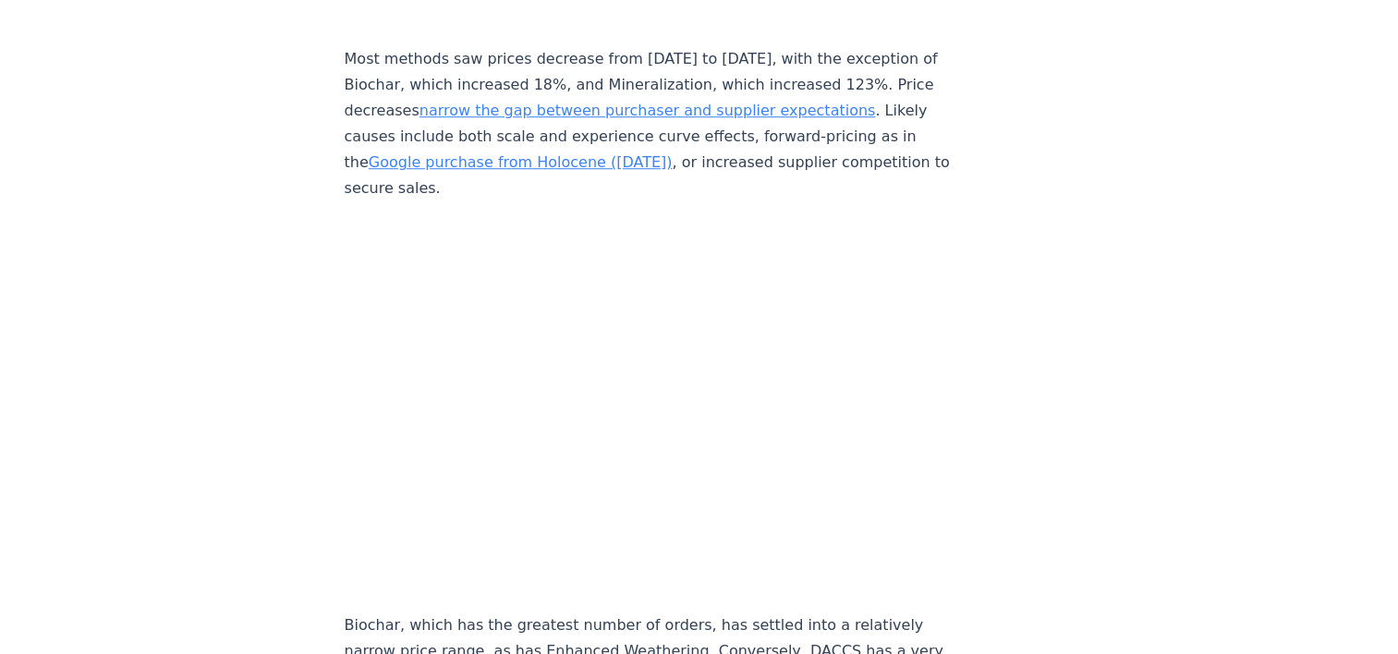
scroll to position [8324, 0]
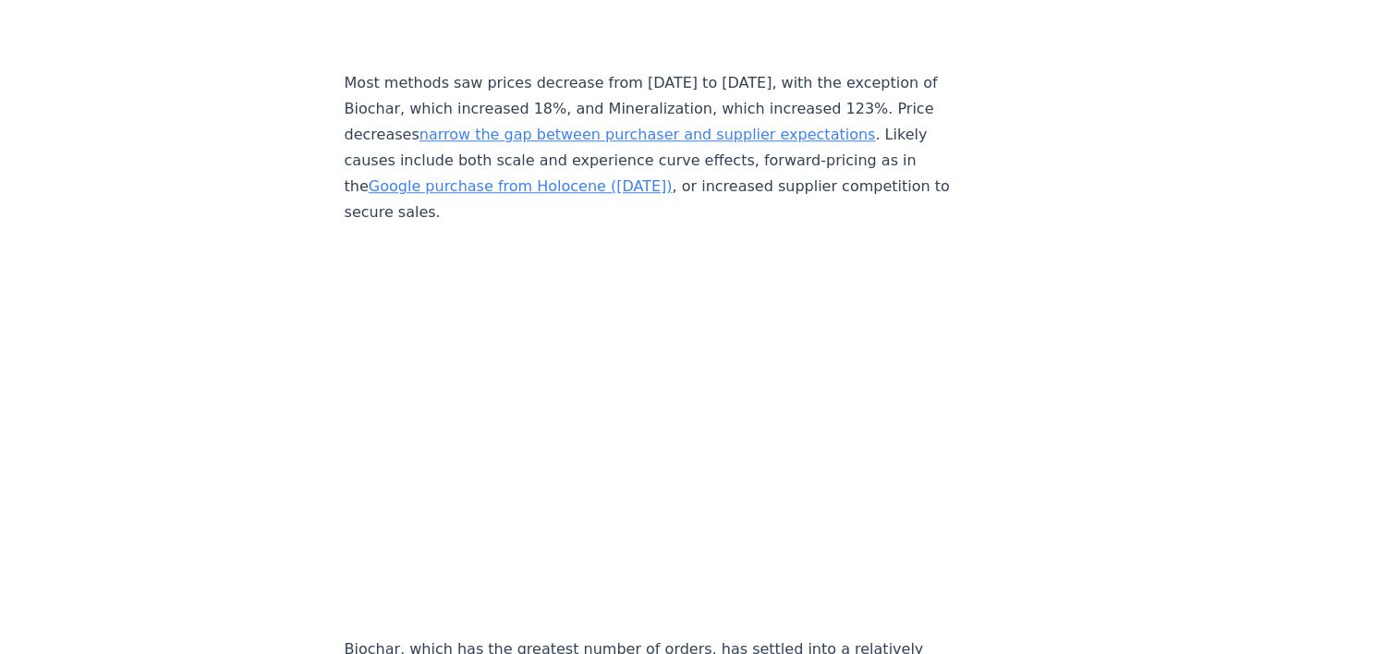
scroll to position [8287, 0]
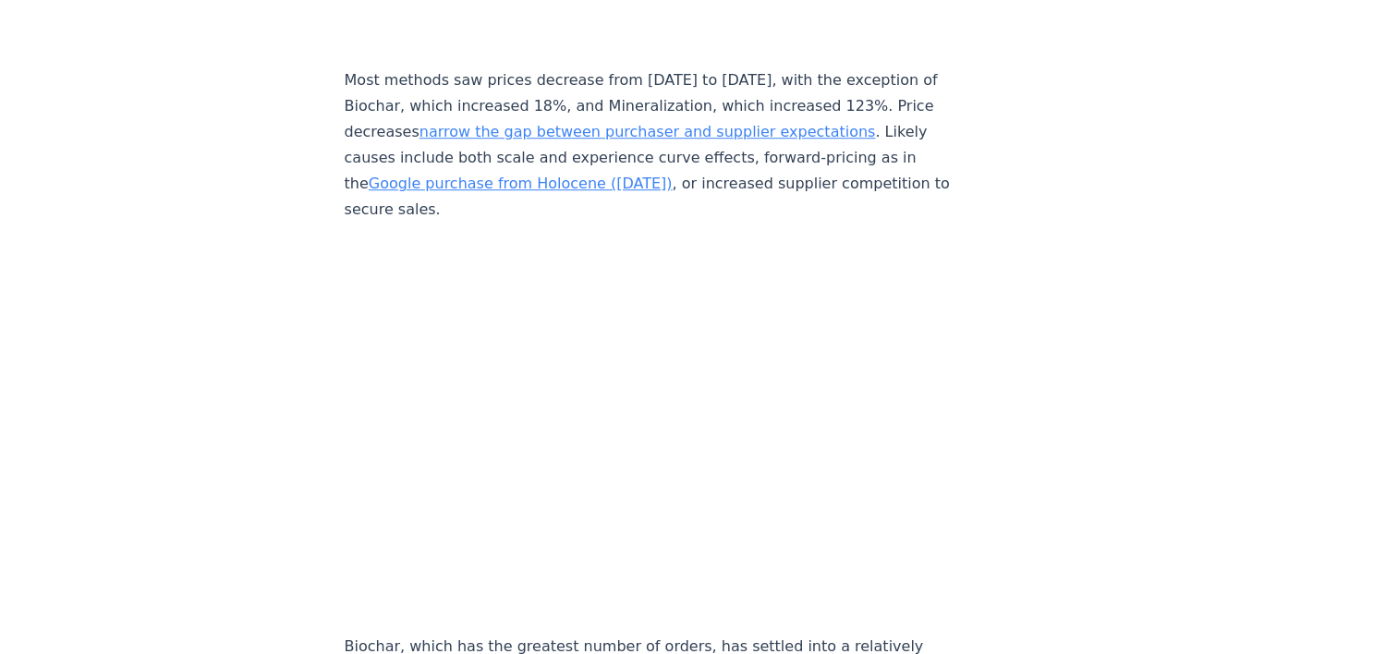
drag, startPoint x: 334, startPoint y: 575, endPoint x: 324, endPoint y: 578, distance: 10.8
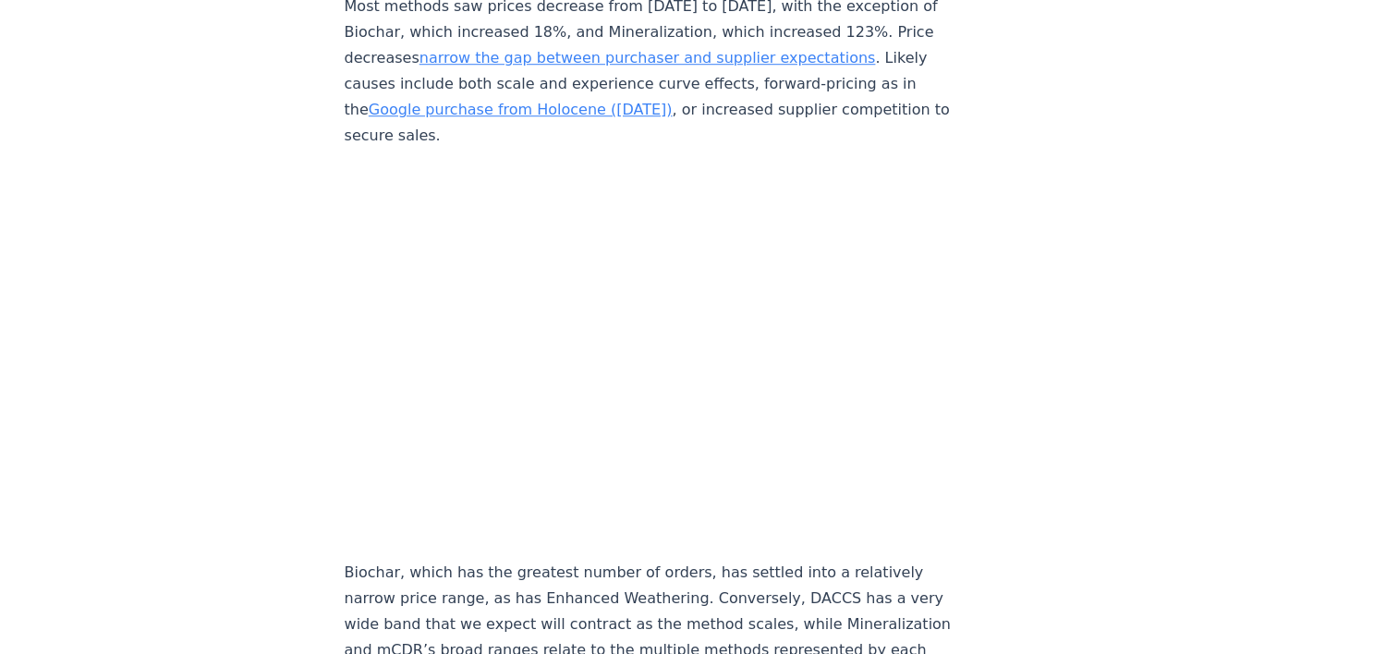
scroll to position [8398, 0]
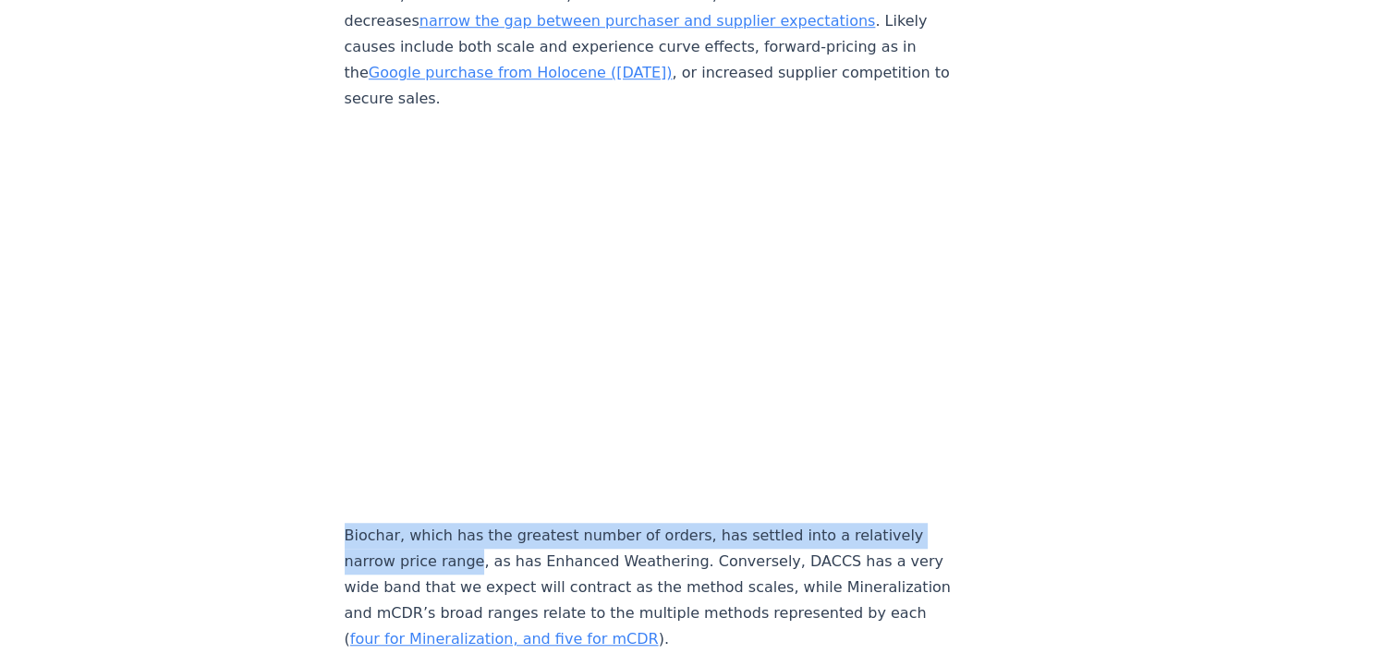
drag, startPoint x: 467, startPoint y: 530, endPoint x: 347, endPoint y: 505, distance: 122.7
click at [347, 523] on p "Biochar, which has the greatest number of orders, has settled into a relatively…" at bounding box center [651, 587] width 612 height 129
copy p "Biochar, which has the greatest number of orders, has settled into a relatively…"
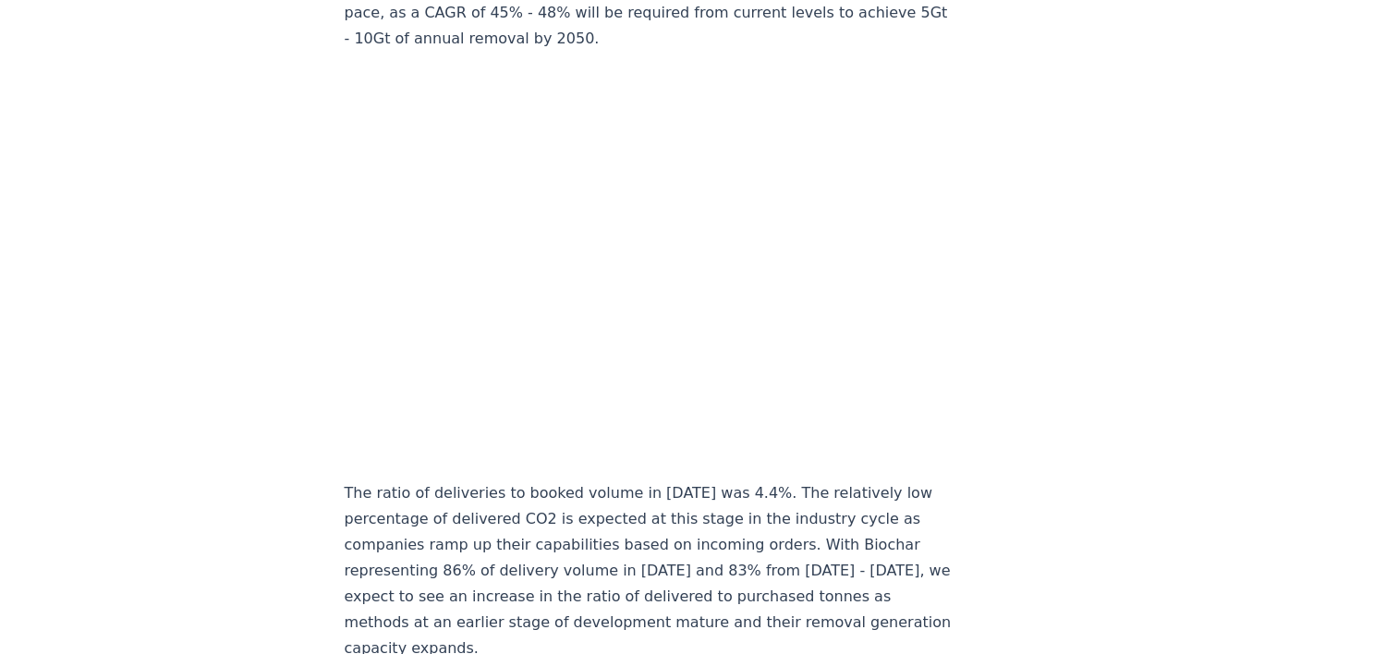
scroll to position [8970, 0]
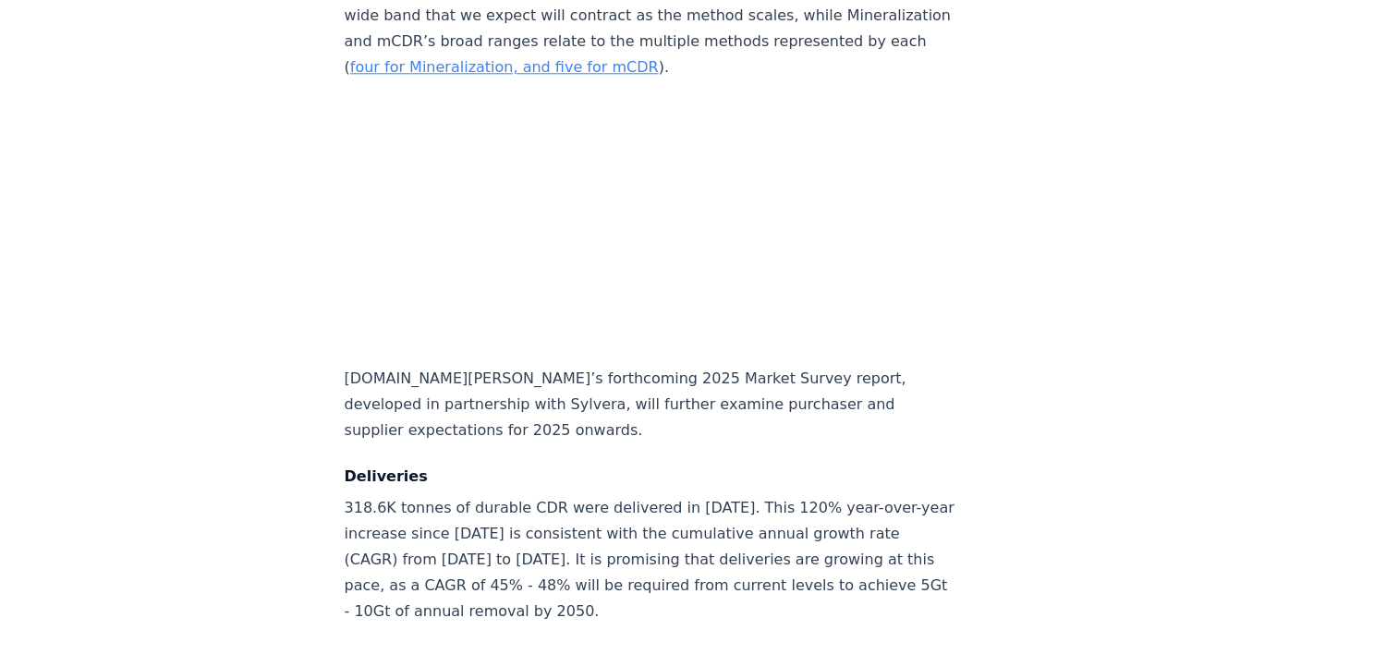
drag, startPoint x: 844, startPoint y: 215, endPoint x: 942, endPoint y: 268, distance: 112.0
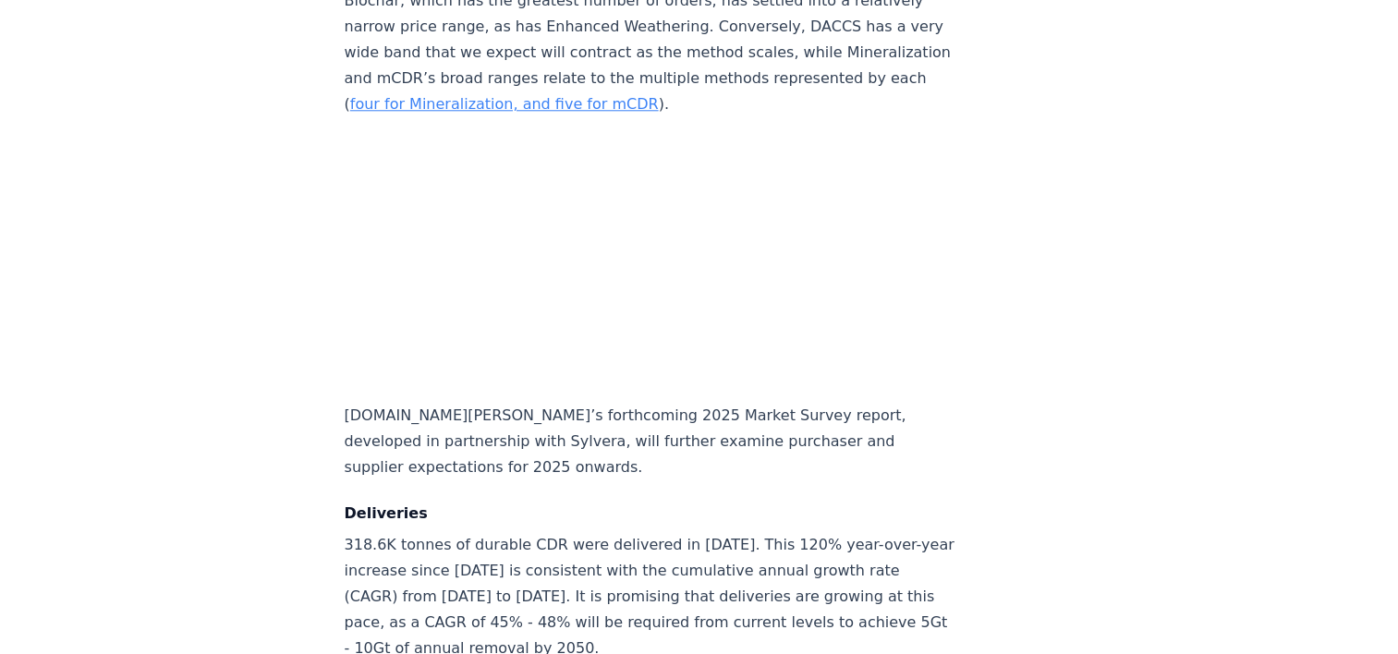
scroll to position [8951, 0]
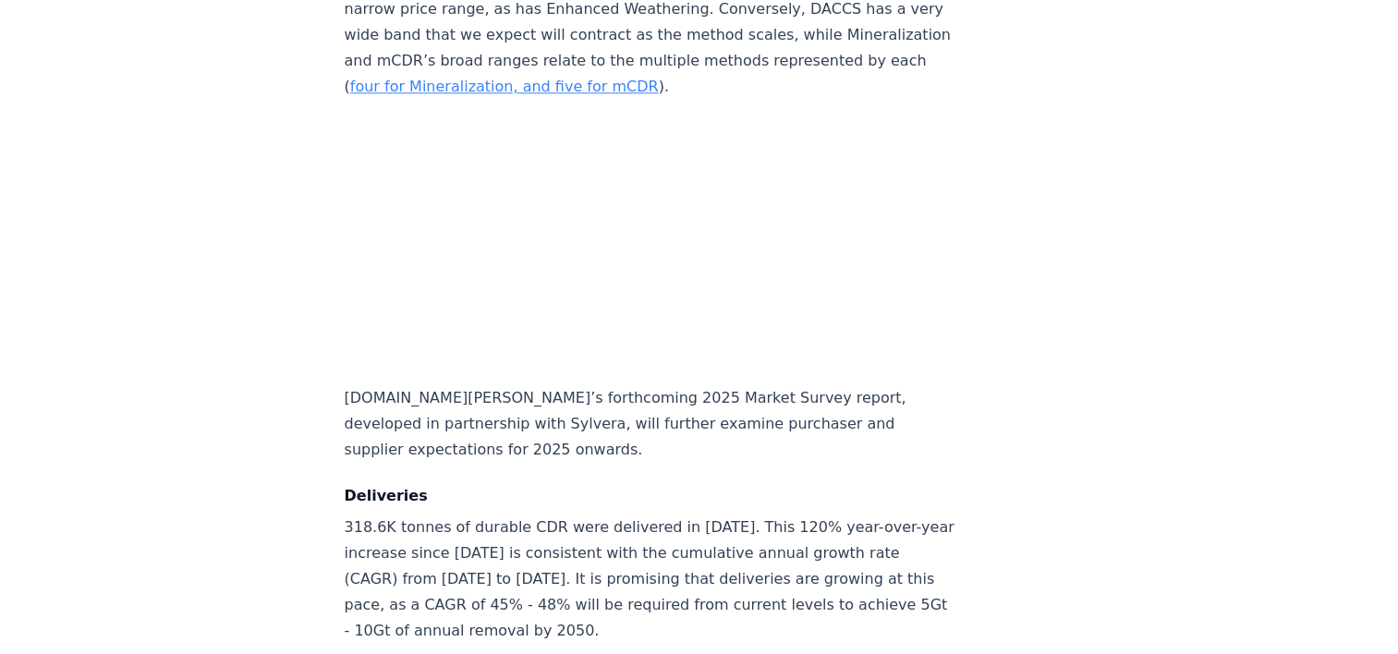
click at [490, 515] on p "318.6K tonnes of durable CDR were delivered in 2024. This 120% year-over-year i…" at bounding box center [651, 579] width 612 height 129
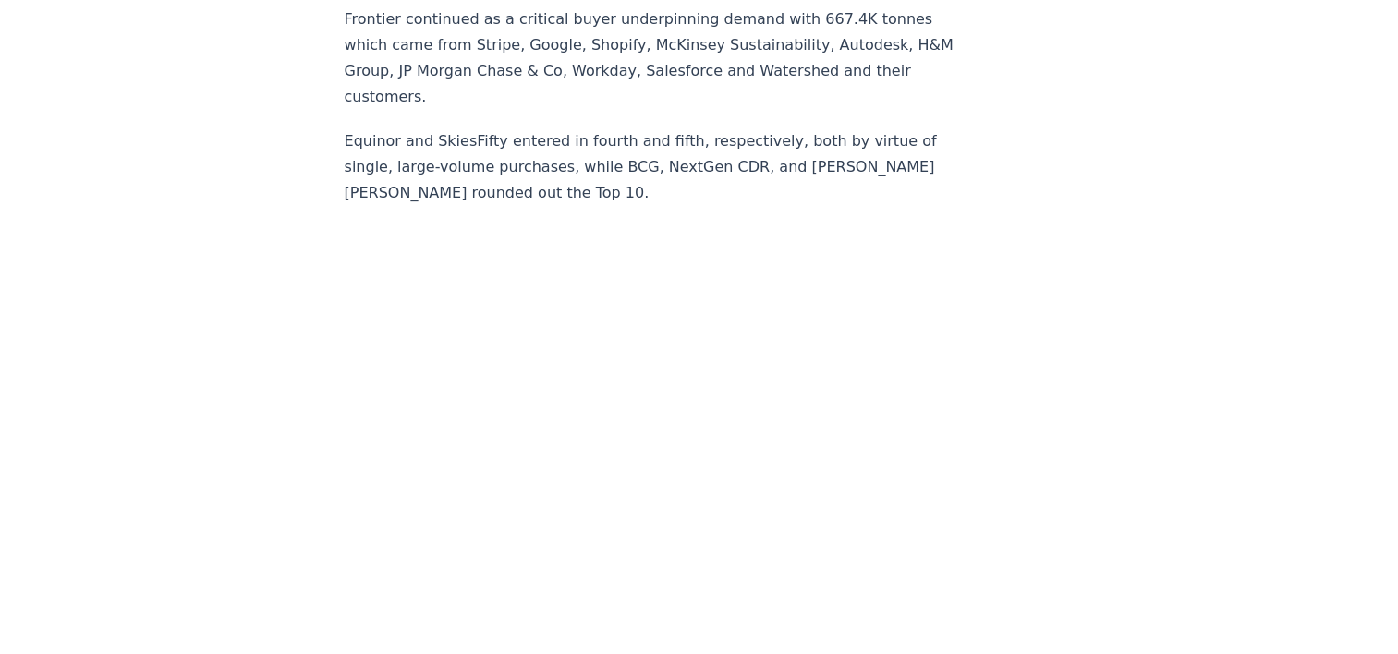
scroll to position [11316, 0]
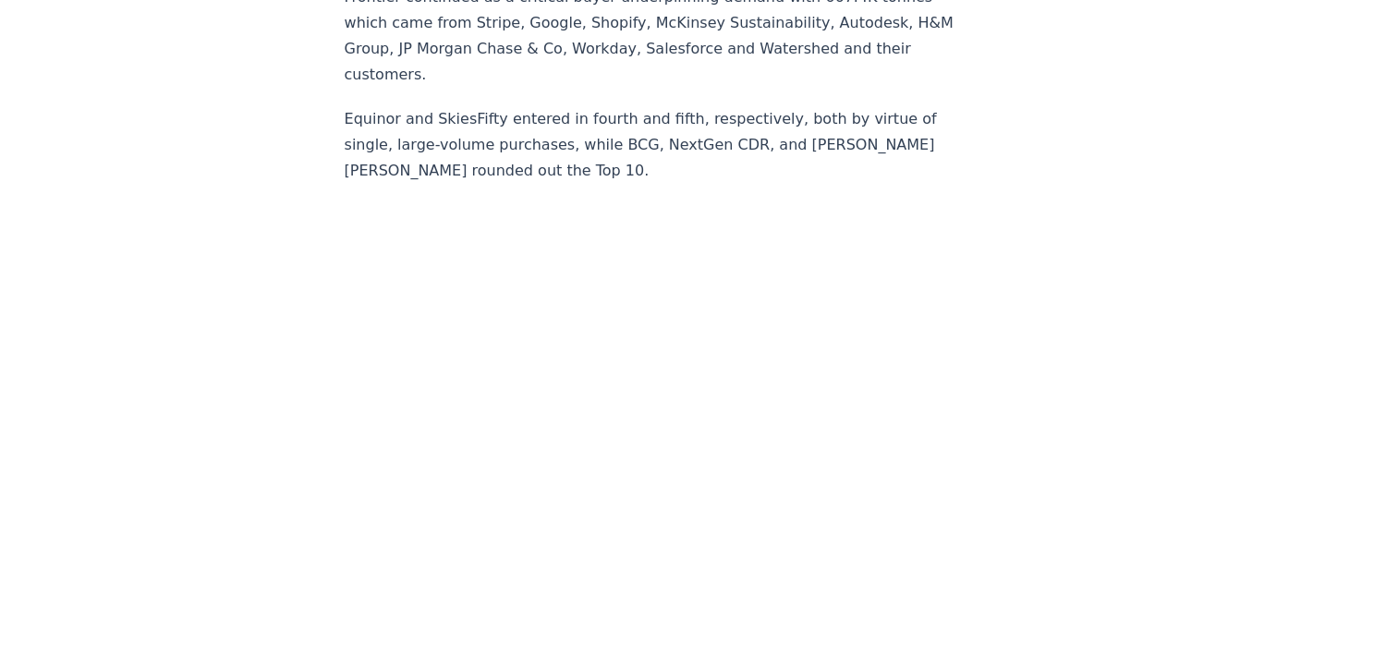
drag, startPoint x: 868, startPoint y: 191, endPoint x: 1025, endPoint y: 286, distance: 183.7
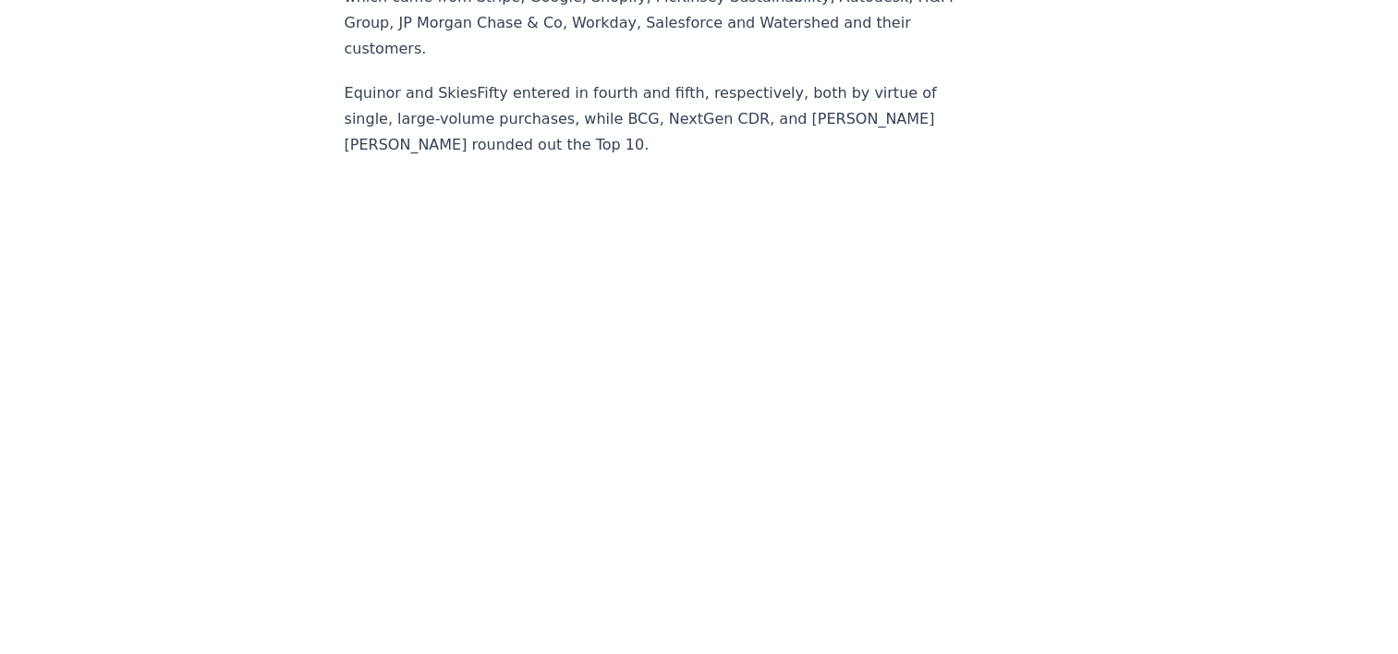
scroll to position [11343, 0]
